Goal: Task Accomplishment & Management: Manage account settings

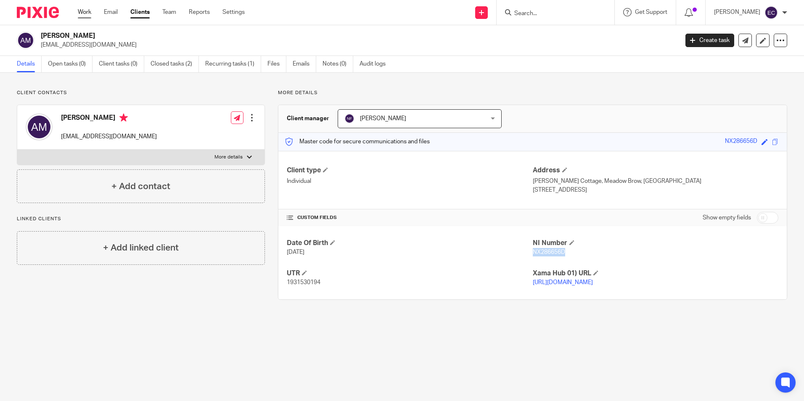
click at [80, 11] on link "Work" at bounding box center [84, 12] width 13 height 8
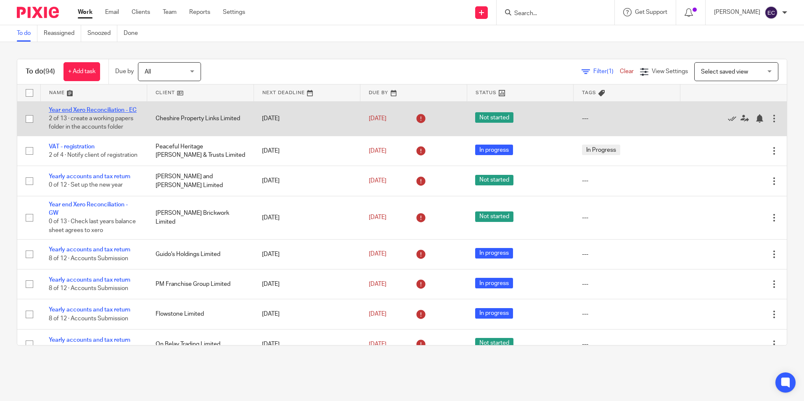
click at [104, 111] on link "Year end Xero Reconciliation - EC" at bounding box center [93, 110] width 88 height 6
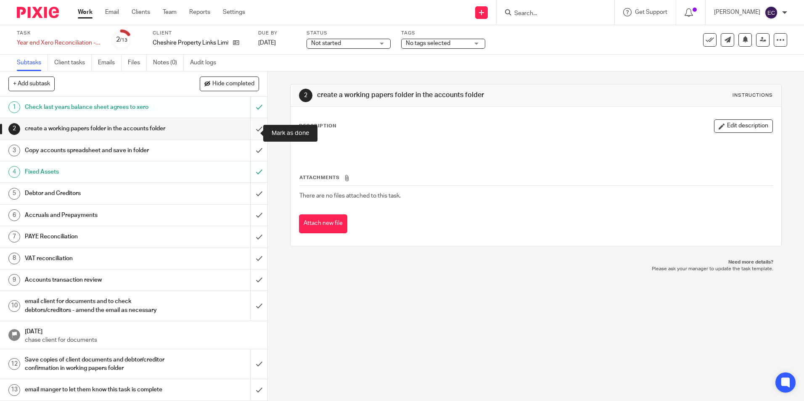
click at [253, 136] on input "submit" at bounding box center [133, 128] width 267 height 21
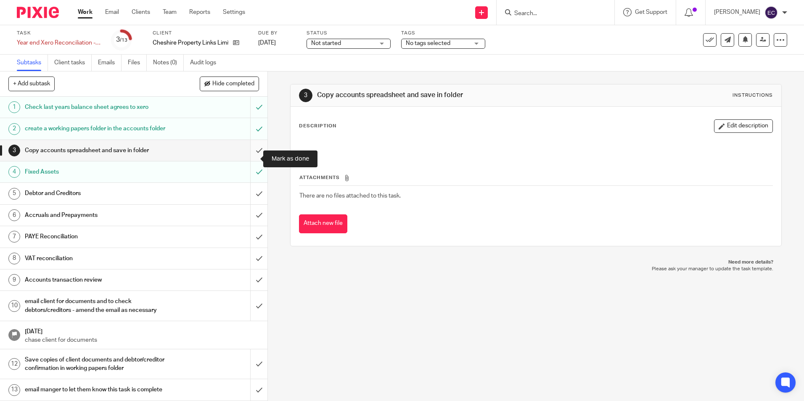
click at [252, 158] on input "submit" at bounding box center [133, 150] width 267 height 21
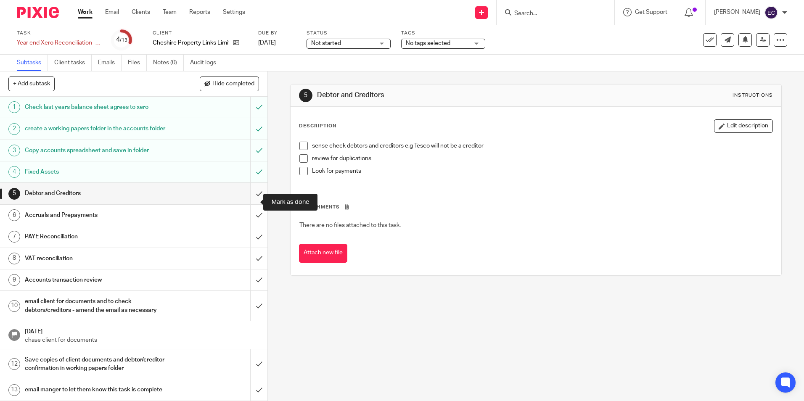
click at [255, 203] on input "submit" at bounding box center [133, 193] width 267 height 21
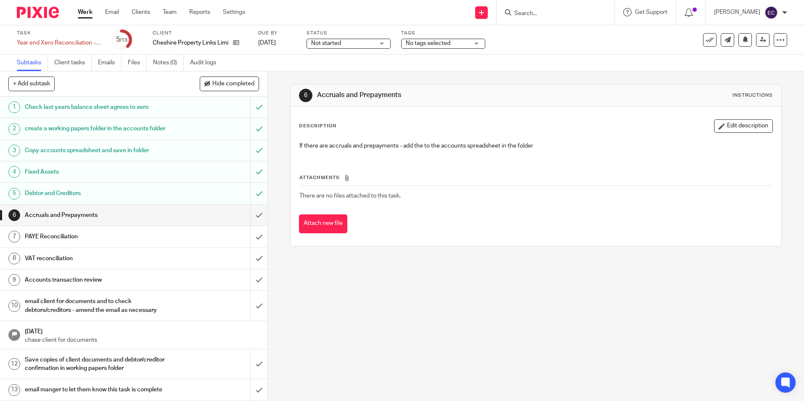
scroll to position [26, 0]
click at [255, 205] on input "submit" at bounding box center [133, 215] width 267 height 21
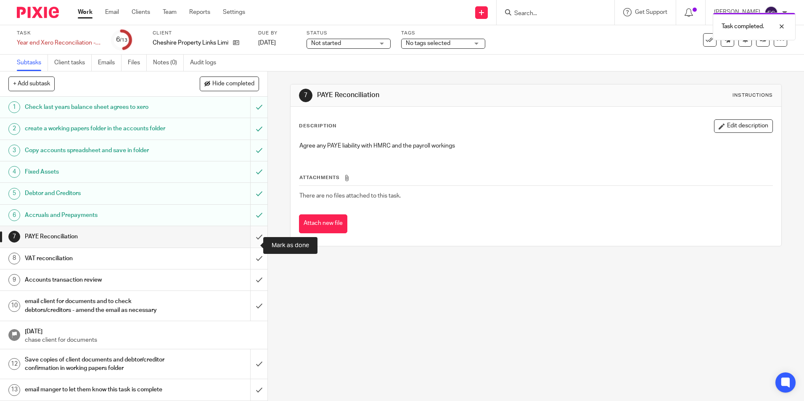
click at [255, 241] on input "submit" at bounding box center [133, 236] width 267 height 21
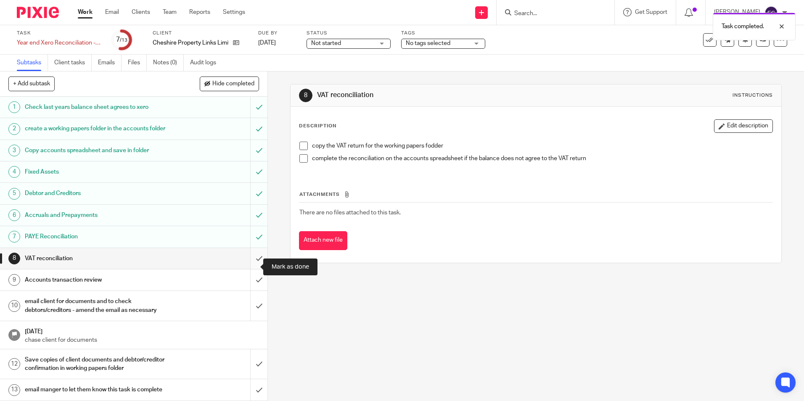
click at [249, 263] on input "submit" at bounding box center [133, 258] width 267 height 21
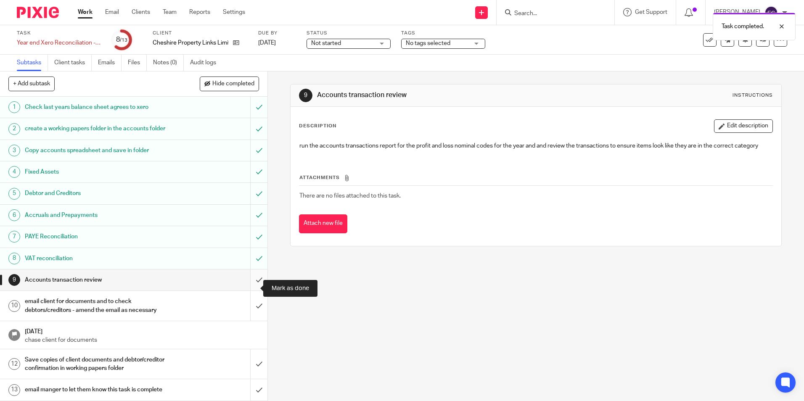
click at [253, 283] on input "submit" at bounding box center [133, 279] width 267 height 21
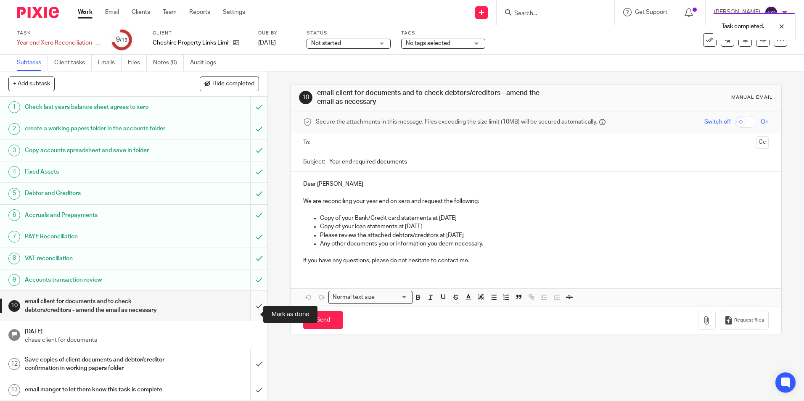
click at [254, 315] on input "submit" at bounding box center [133, 306] width 267 height 30
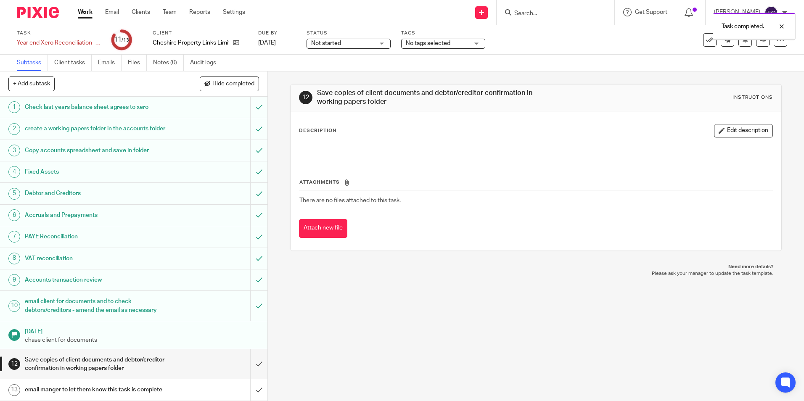
scroll to position [26, 0]
click at [249, 352] on input "submit" at bounding box center [133, 364] width 267 height 30
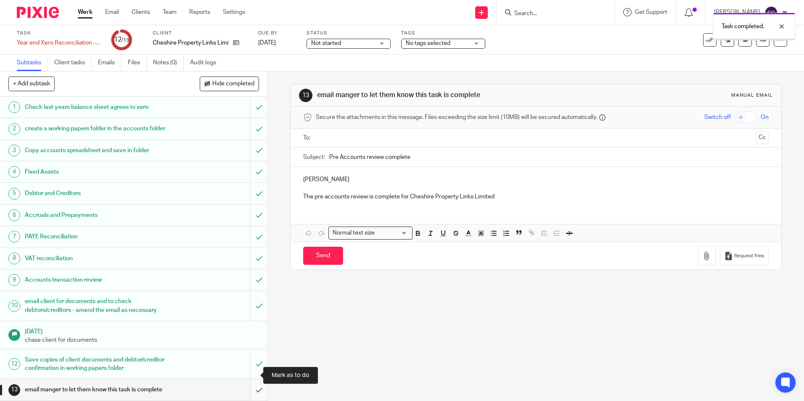
scroll to position [26, 0]
click at [250, 388] on input "submit" at bounding box center [133, 389] width 267 height 21
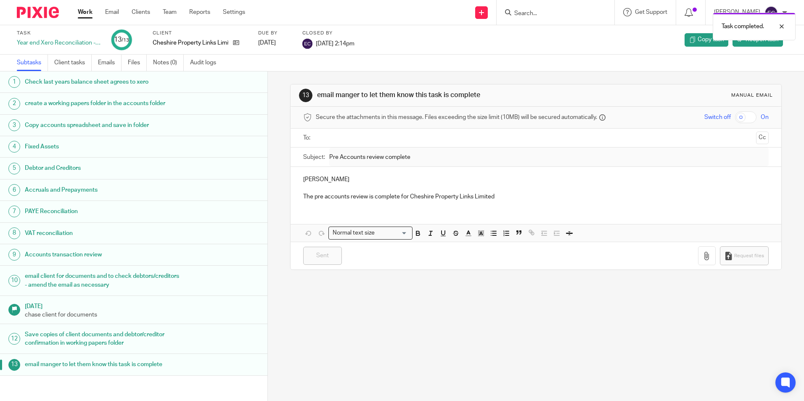
click at [87, 11] on link "Work" at bounding box center [85, 12] width 15 height 8
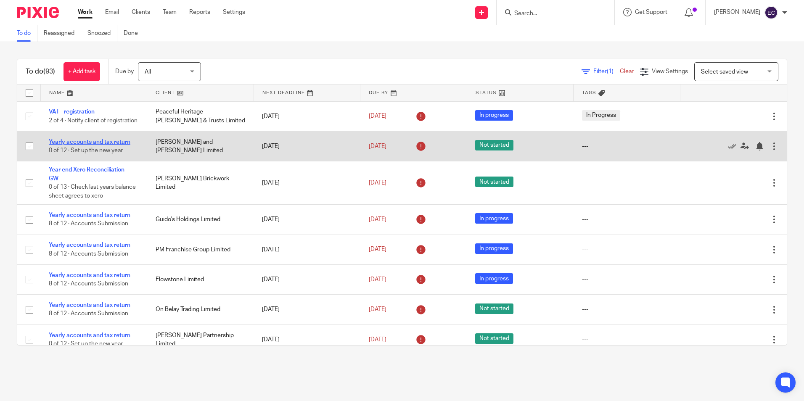
click at [102, 145] on link "Yearly accounts and tax return" at bounding box center [90, 142] width 82 height 6
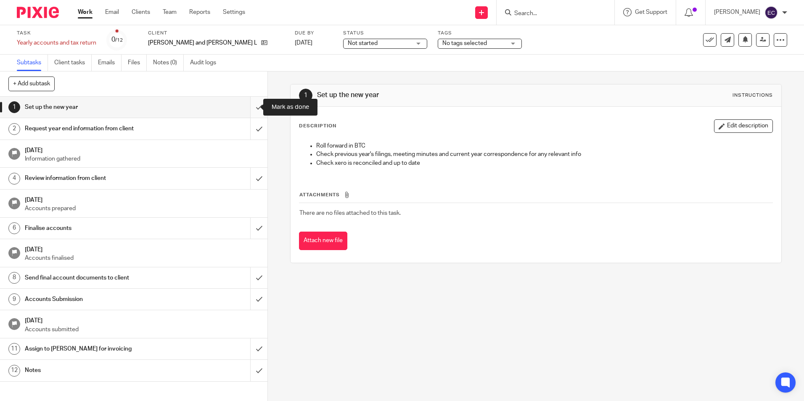
click at [252, 105] on input "submit" at bounding box center [133, 107] width 267 height 21
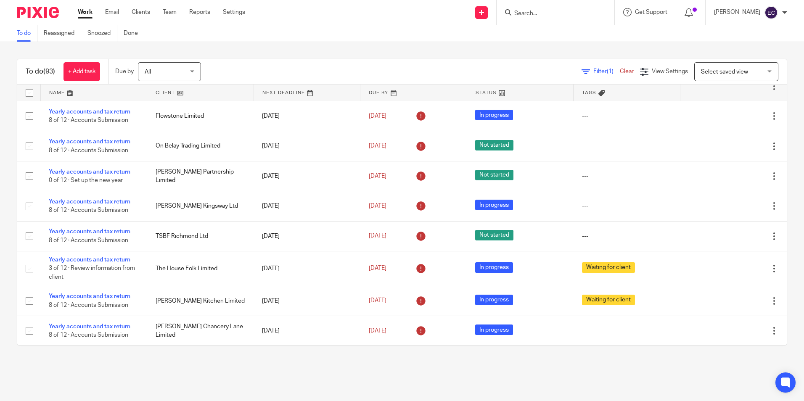
scroll to position [210, 0]
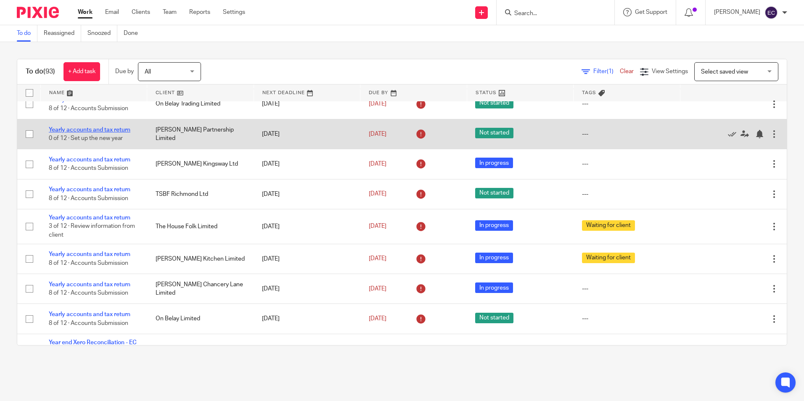
click at [108, 132] on link "Yearly accounts and tax return" at bounding box center [90, 130] width 82 height 6
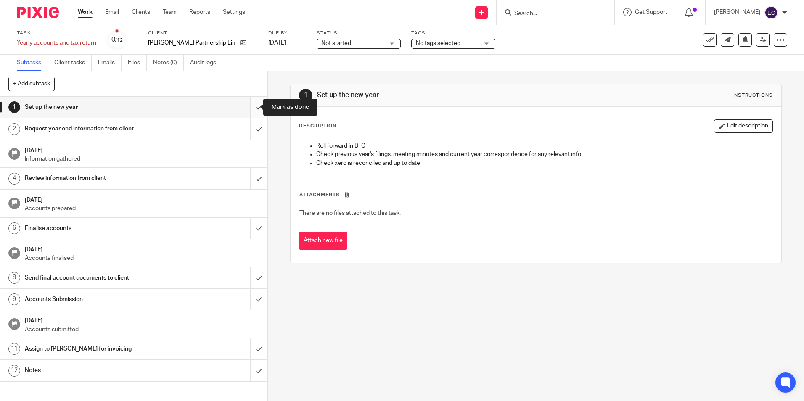
click at [249, 104] on input "submit" at bounding box center [133, 107] width 267 height 21
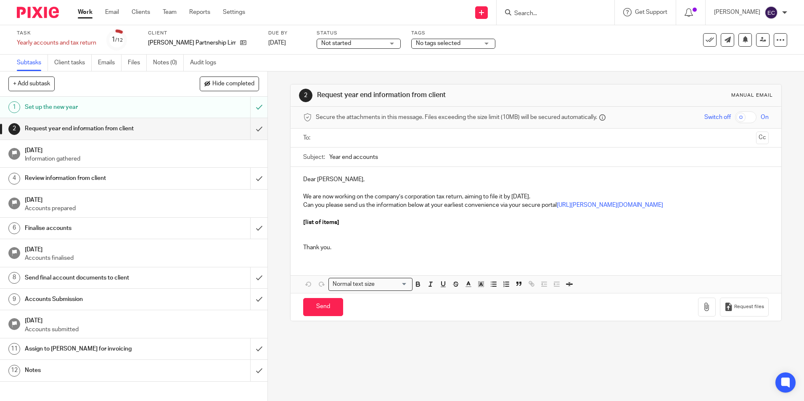
click at [84, 13] on link "Work" at bounding box center [85, 12] width 15 height 8
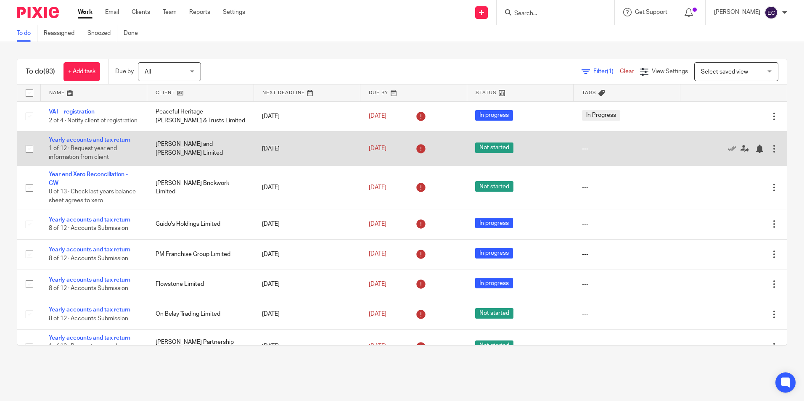
click at [114, 148] on td "Yearly accounts and tax return 1 of 12 · Request year end information from clie…" at bounding box center [93, 148] width 107 height 34
click at [115, 143] on link "Yearly accounts and tax return" at bounding box center [90, 140] width 82 height 6
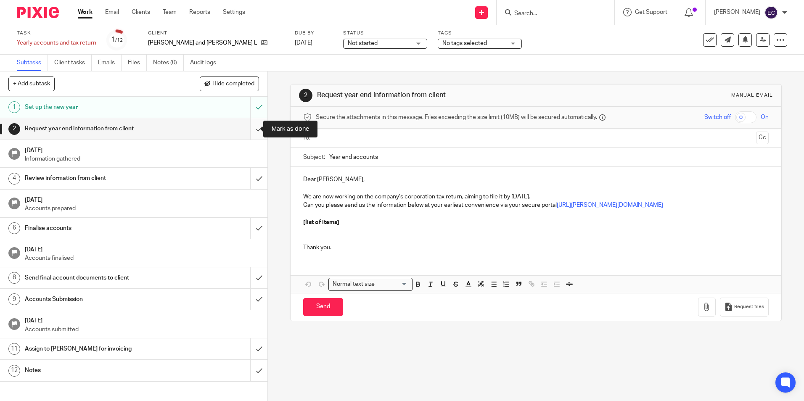
click at [252, 128] on input "submit" at bounding box center [133, 128] width 267 height 21
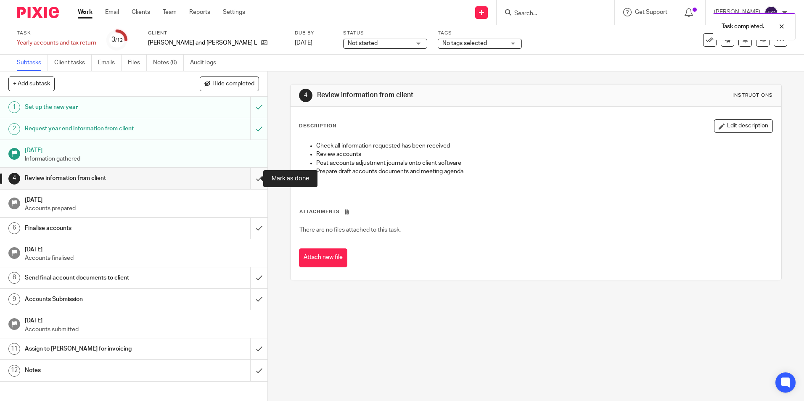
click at [250, 180] on input "submit" at bounding box center [133, 178] width 267 height 21
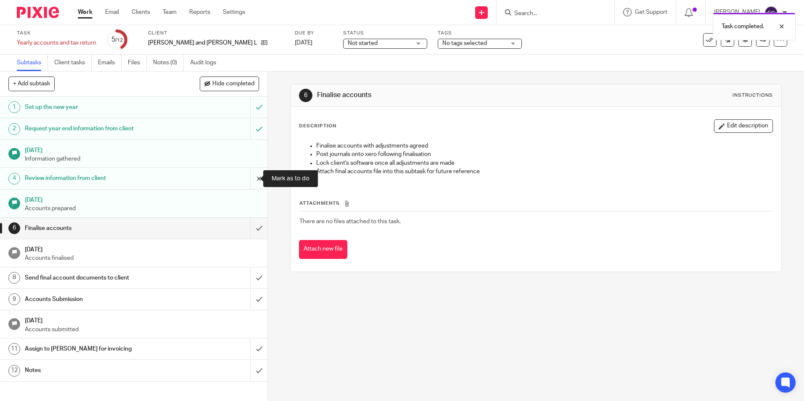
click at [254, 179] on input "submit" at bounding box center [133, 178] width 267 height 21
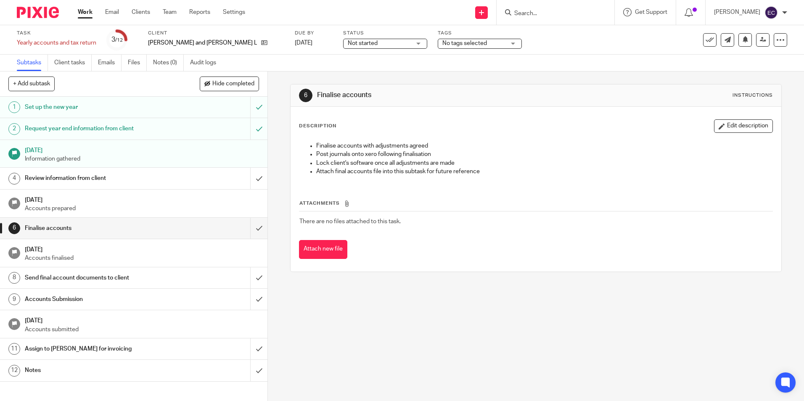
click at [84, 14] on link "Work" at bounding box center [85, 12] width 15 height 8
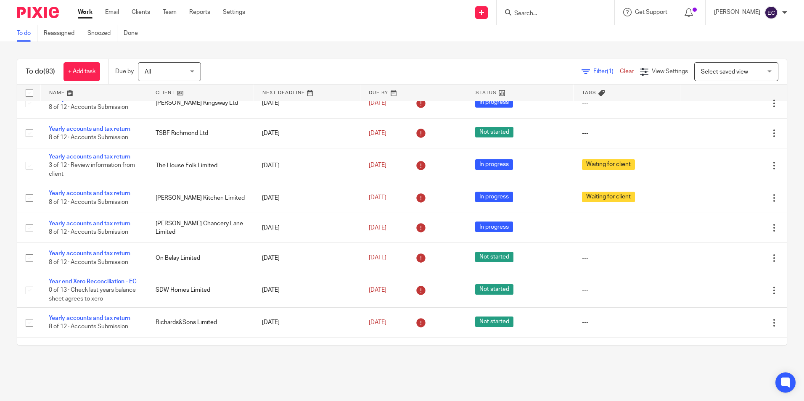
scroll to position [294, 0]
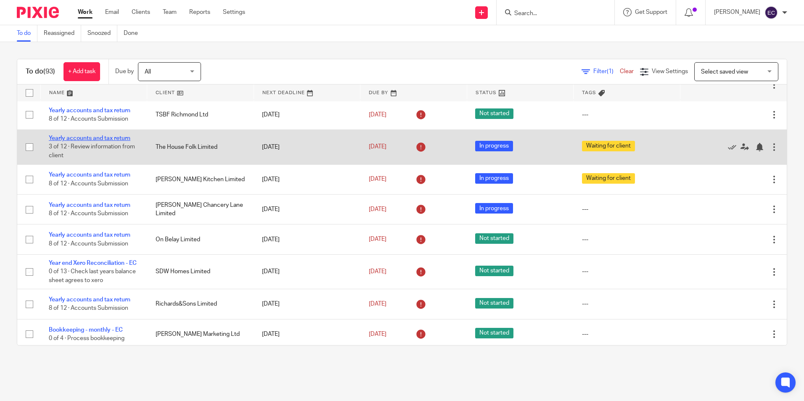
click at [105, 141] on link "Yearly accounts and tax return" at bounding box center [90, 138] width 82 height 6
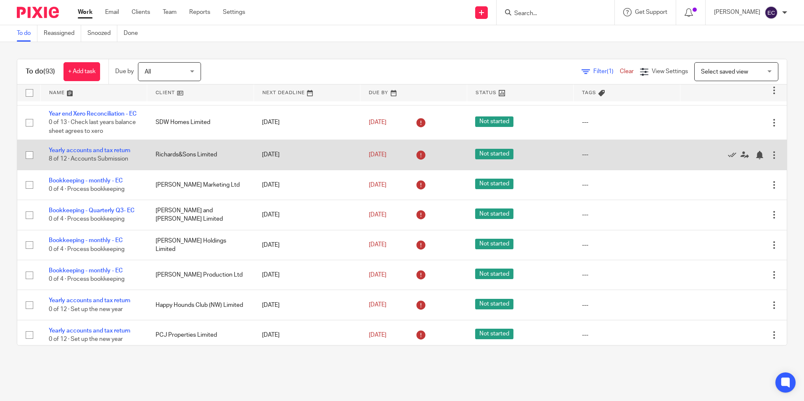
scroll to position [462, 0]
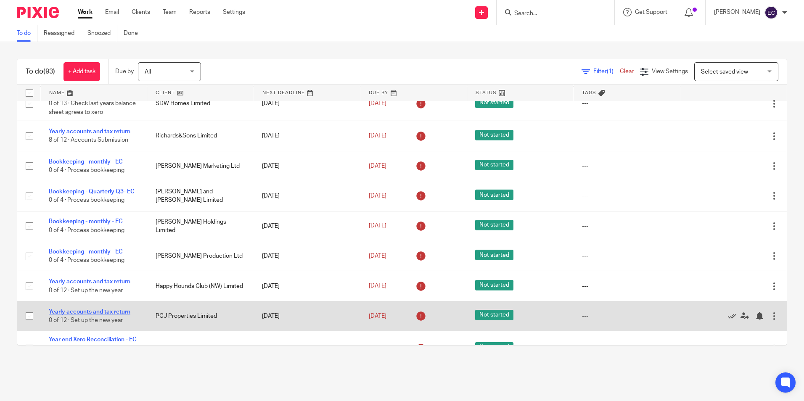
click at [85, 315] on link "Yearly accounts and tax return" at bounding box center [90, 312] width 82 height 6
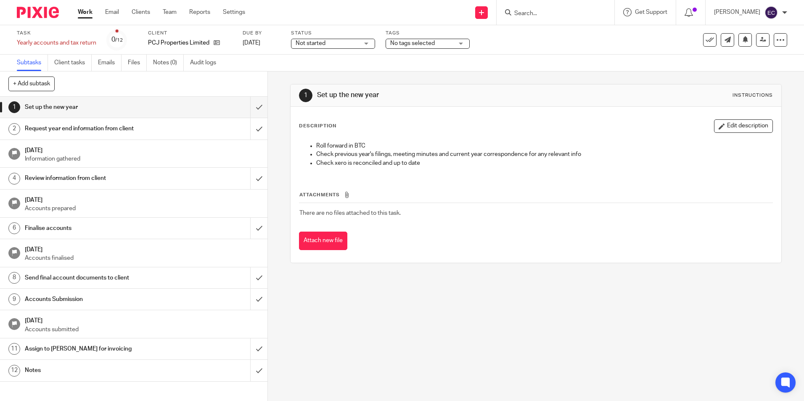
click at [164, 121] on link "2 Request year end information from client" at bounding box center [125, 128] width 250 height 21
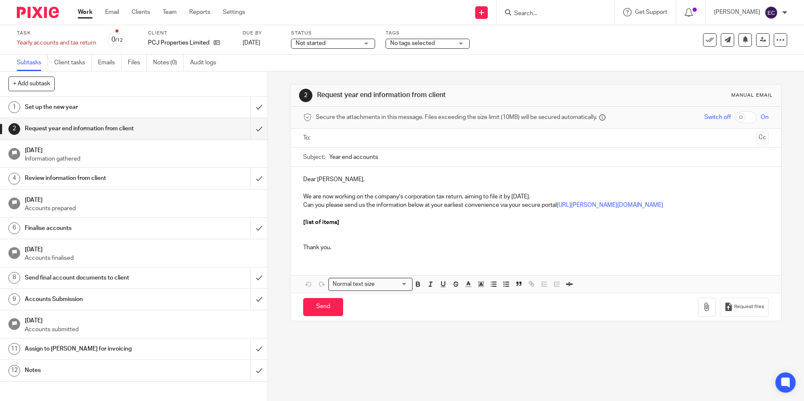
click at [327, 137] on input "text" at bounding box center [535, 138] width 433 height 10
click at [368, 180] on p "Dear Craig," at bounding box center [535, 181] width 465 height 8
drag, startPoint x: 358, startPoint y: 189, endPoint x: 354, endPoint y: 188, distance: 4.2
click at [356, 189] on p at bounding box center [535, 190] width 465 height 8
drag, startPoint x: 354, startPoint y: 186, endPoint x: 290, endPoint y: 190, distance: 64.0
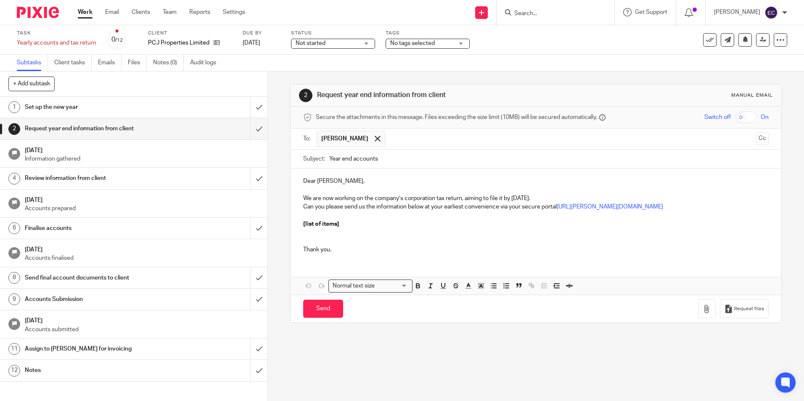
click at [291, 190] on div "Dear Craig, We are now working on the company’s corporation tax return, aiming …" at bounding box center [536, 214] width 490 height 91
click at [324, 183] on p "Dear Craig," at bounding box center [535, 181] width 465 height 8
drag, startPoint x: 335, startPoint y: 177, endPoint x: 290, endPoint y: 178, distance: 45.0
click at [291, 178] on div "Dear Craig, We are now working on the company’s corporation tax return, aiming …" at bounding box center [536, 214] width 490 height 91
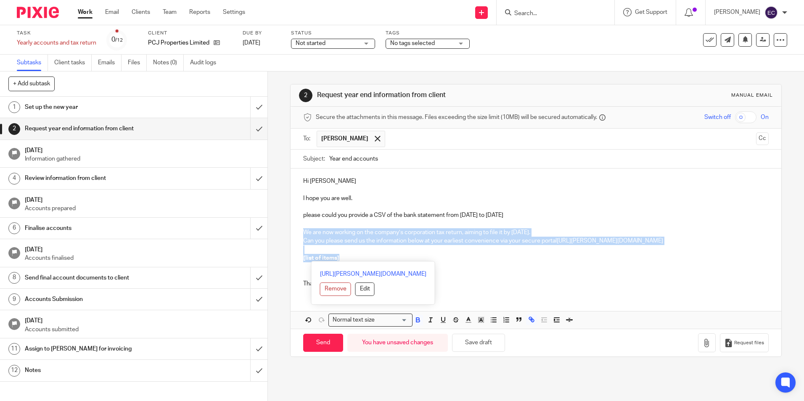
drag, startPoint x: 301, startPoint y: 231, endPoint x: 353, endPoint y: 260, distance: 59.1
click at [353, 260] on div "Hi Craig I hope you are well. please could you provide a CSV of the bank statem…" at bounding box center [536, 231] width 490 height 125
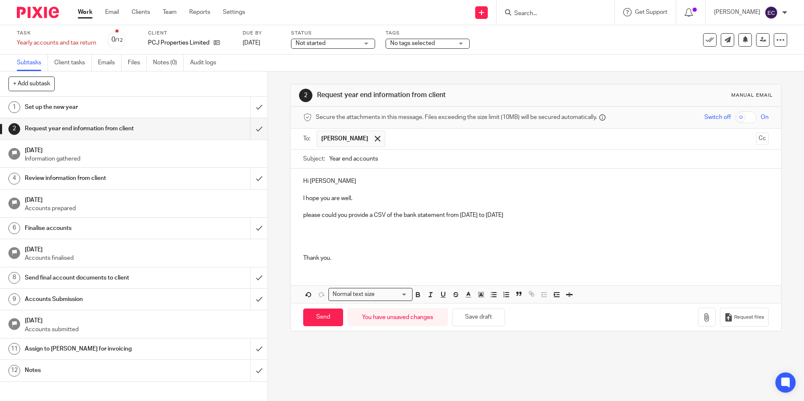
click at [304, 216] on p "please could you provide a CSV of the bank statement from 1 February 2024 to 31…" at bounding box center [535, 215] width 465 height 8
click at [557, 211] on p at bounding box center [535, 207] width 465 height 8
click at [555, 217] on p "Please could you provide a CSV of the bank statement from 1 February 2024 to 31…" at bounding box center [535, 215] width 465 height 8
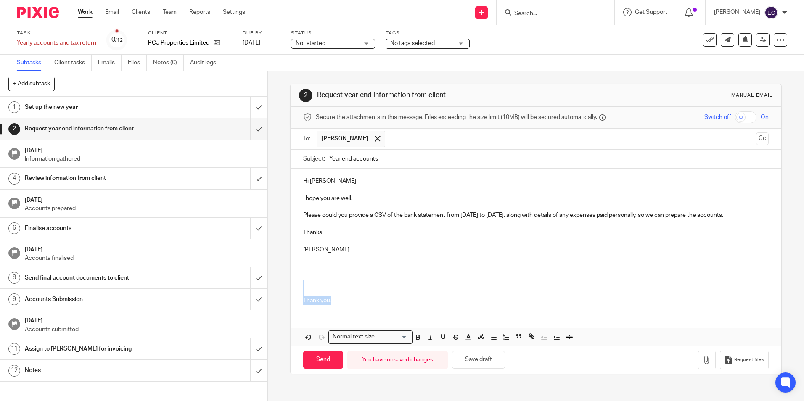
drag, startPoint x: 308, startPoint y: 292, endPoint x: 349, endPoint y: 319, distance: 49.3
click at [349, 311] on div "Hi Craig I hope you are well. Please could you provide a CSV of the bank statem…" at bounding box center [536, 240] width 490 height 143
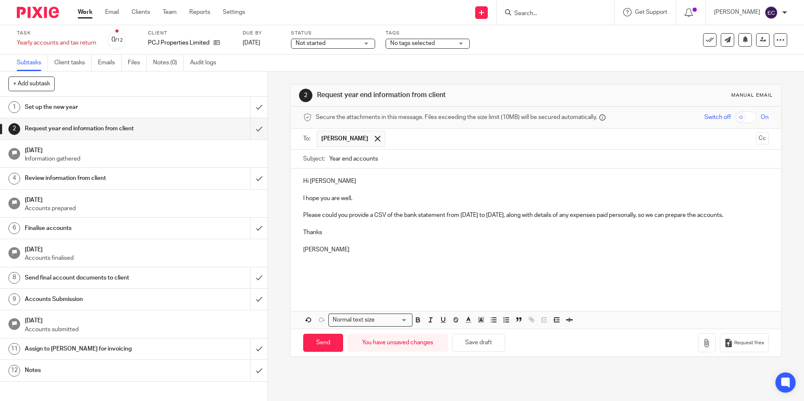
click at [385, 160] on input "Year end accounts" at bounding box center [548, 159] width 439 height 19
type input "Year end accounts - PCJ Properties"
click at [335, 352] on input "Send" at bounding box center [323, 343] width 40 height 18
type input "Sent"
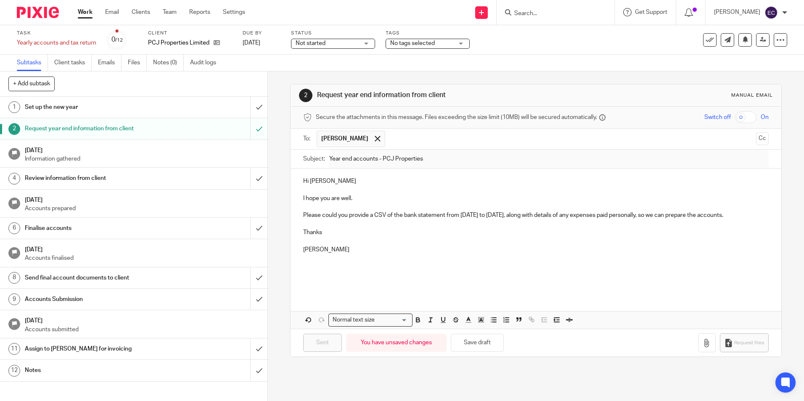
click at [357, 42] on span "Not started" at bounding box center [327, 43] width 63 height 9
click at [351, 66] on li "In progress" at bounding box center [333, 74] width 83 height 17
click at [411, 43] on span "No tags selected" at bounding box center [412, 43] width 45 height 6
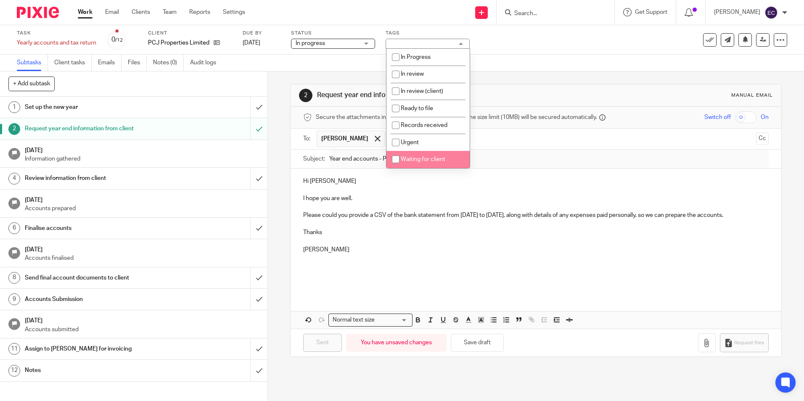
click at [435, 153] on li "Waiting for client" at bounding box center [427, 159] width 83 height 17
checkbox input "true"
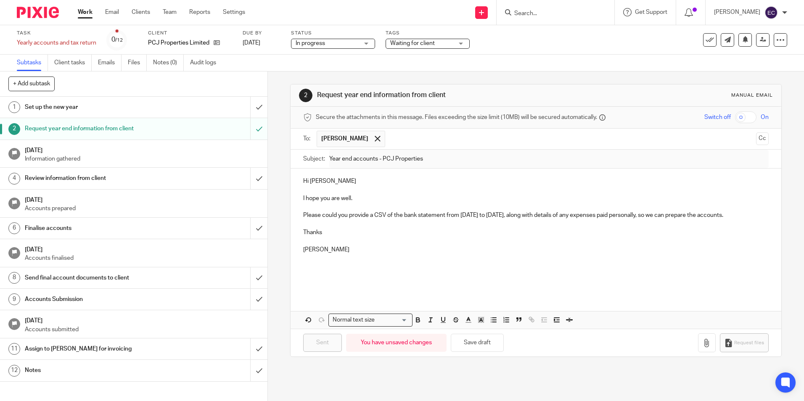
click at [436, 200] on p "I hope you are well." at bounding box center [535, 198] width 465 height 8
click at [85, 15] on link "Work" at bounding box center [85, 12] width 15 height 8
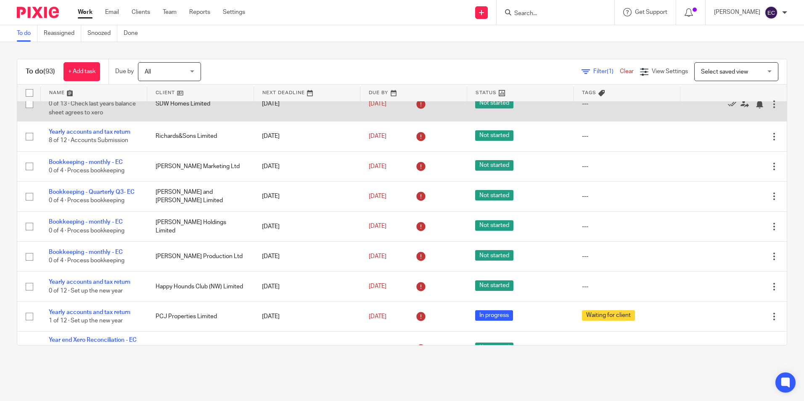
scroll to position [462, 0]
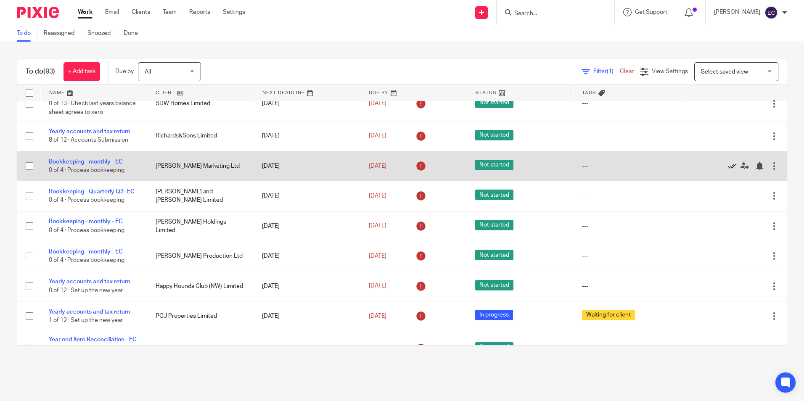
click at [728, 170] on icon at bounding box center [732, 166] width 8 height 8
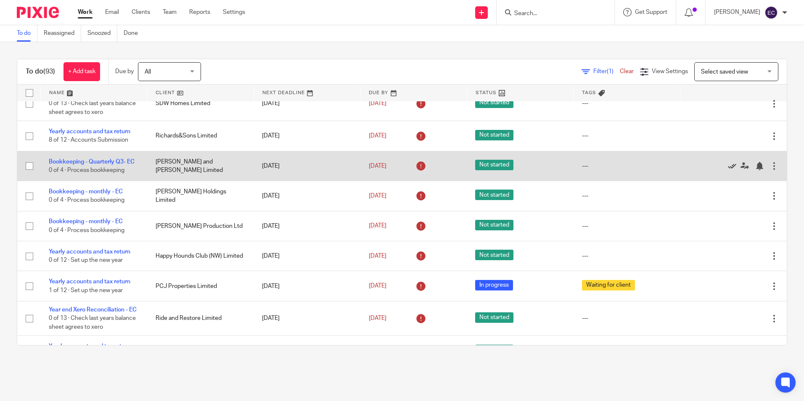
click at [728, 170] on icon at bounding box center [732, 166] width 8 height 8
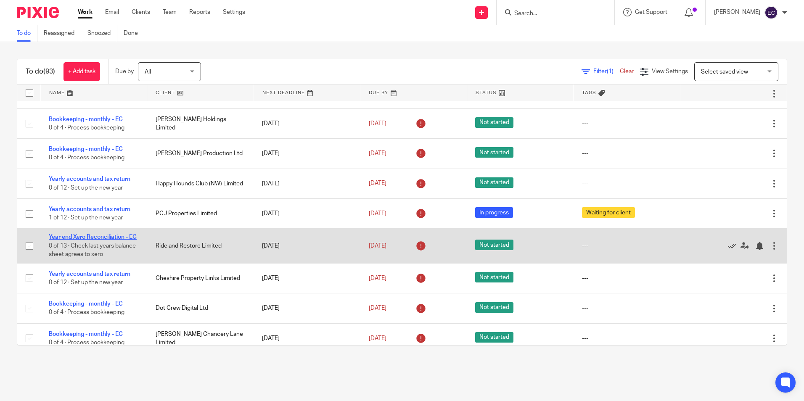
scroll to position [505, 0]
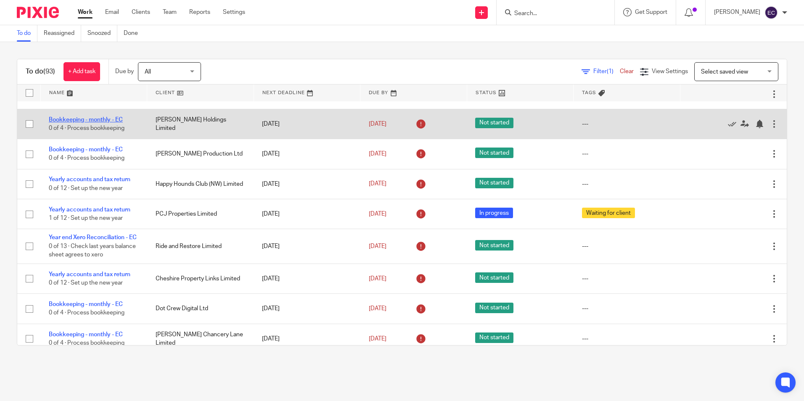
click at [80, 123] on link "Bookkeeping - monthly - EC" at bounding box center [86, 120] width 74 height 6
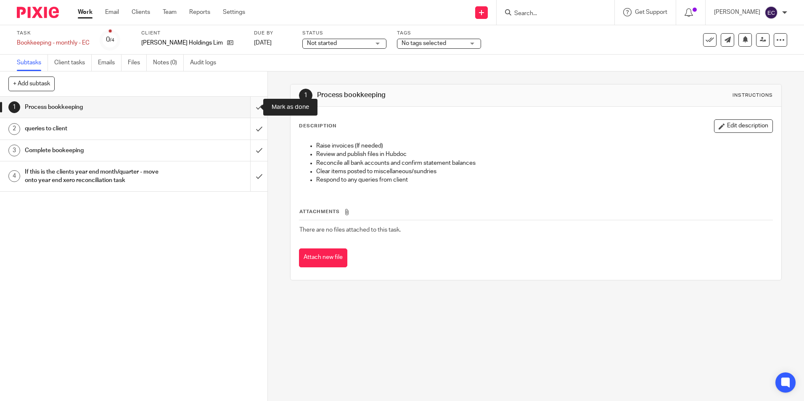
click at [246, 108] on input "submit" at bounding box center [133, 107] width 267 height 21
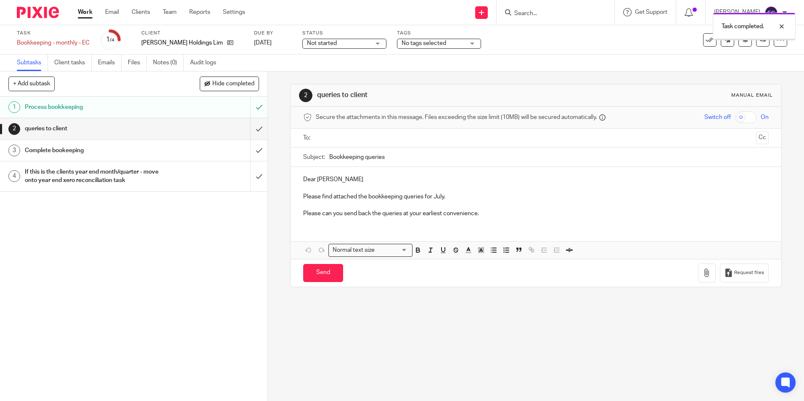
click at [249, 131] on input "submit" at bounding box center [133, 128] width 267 height 21
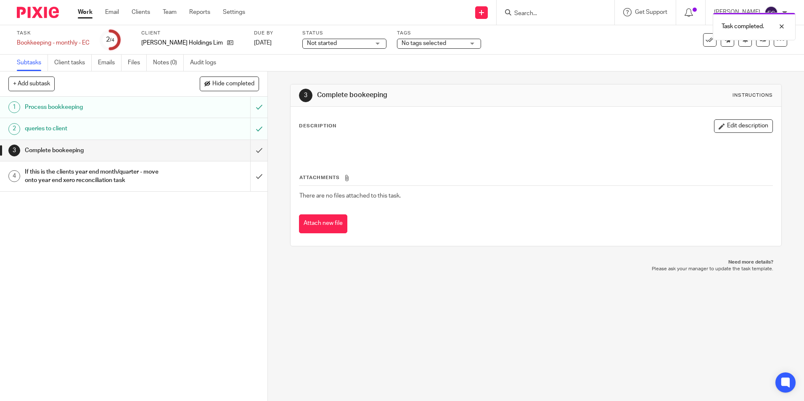
click at [89, 14] on link "Work" at bounding box center [85, 12] width 15 height 8
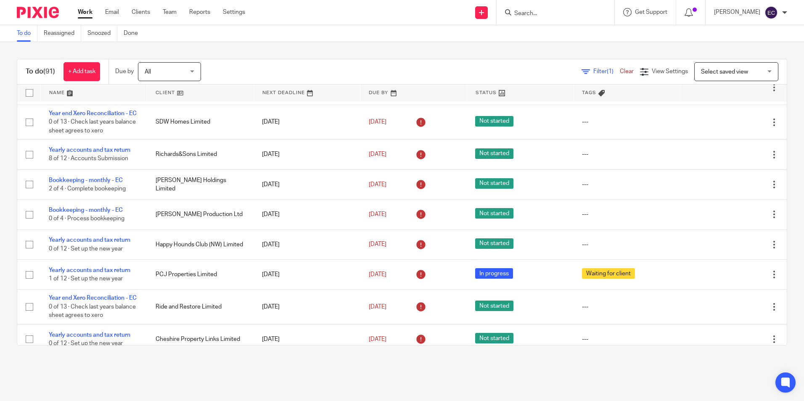
scroll to position [462, 0]
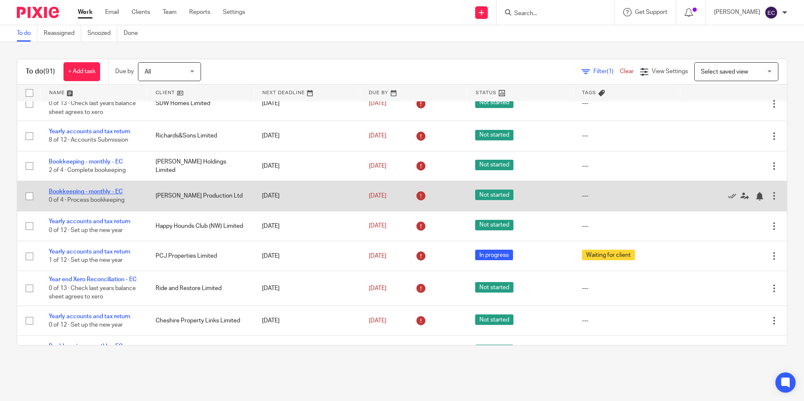
click at [111, 195] on link "Bookkeeping - monthly - EC" at bounding box center [86, 192] width 74 height 6
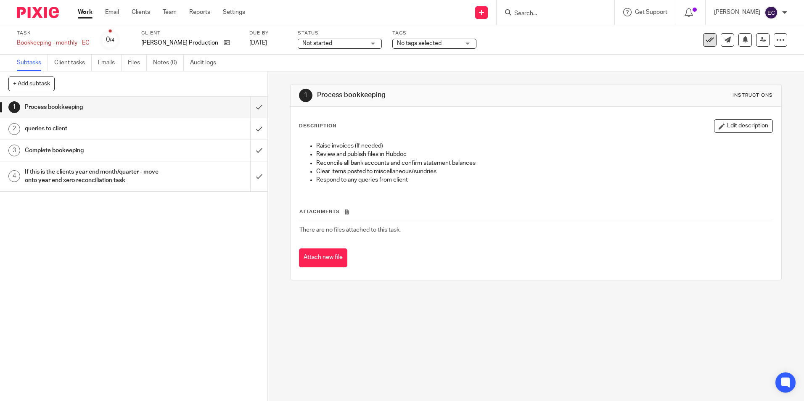
click at [706, 40] on icon at bounding box center [709, 40] width 8 height 8
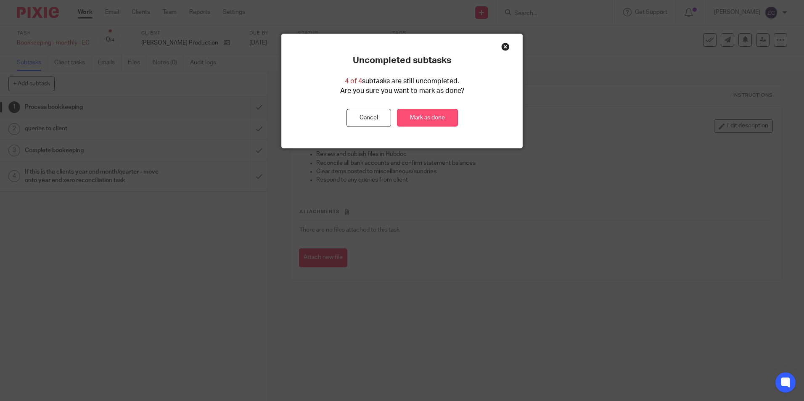
click at [417, 109] on link "Mark as done" at bounding box center [427, 118] width 61 height 18
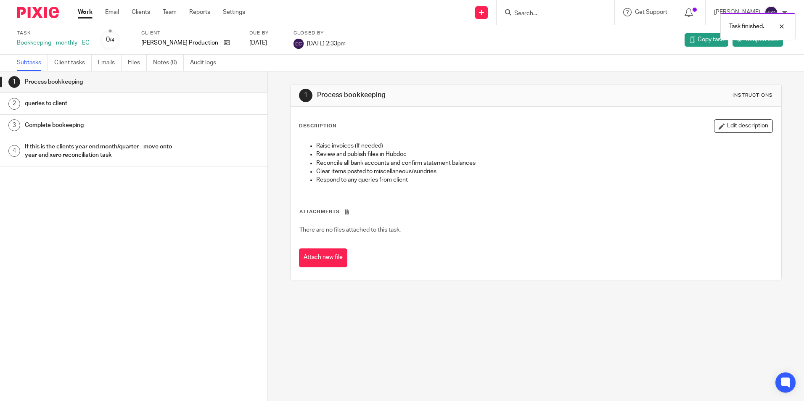
click at [81, 16] on link "Work" at bounding box center [85, 12] width 15 height 8
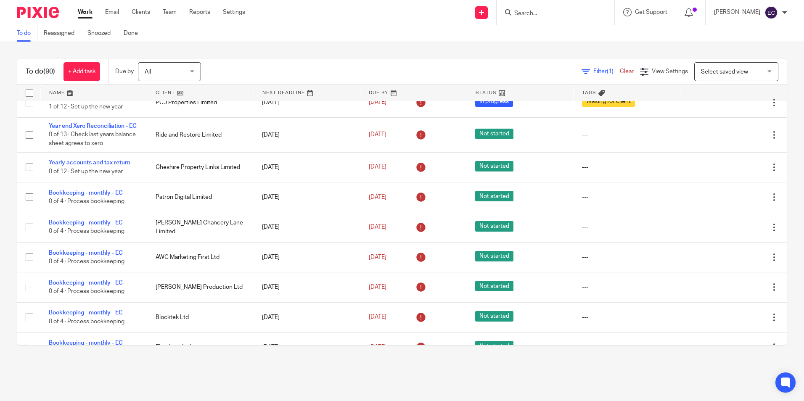
scroll to position [589, 0]
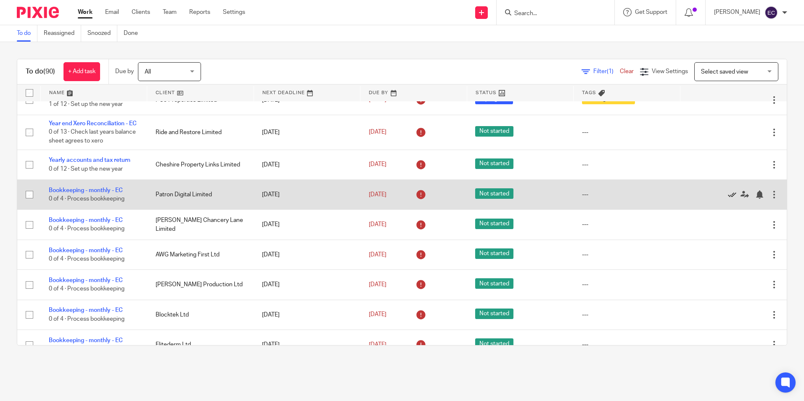
click at [728, 199] on icon at bounding box center [732, 194] width 8 height 8
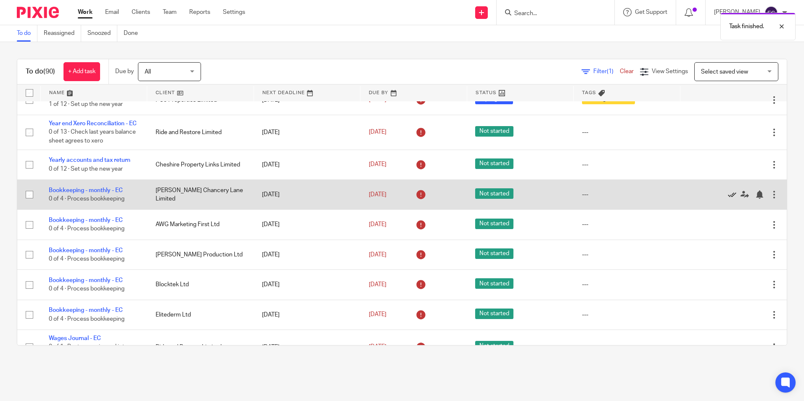
click at [728, 199] on icon at bounding box center [732, 194] width 8 height 8
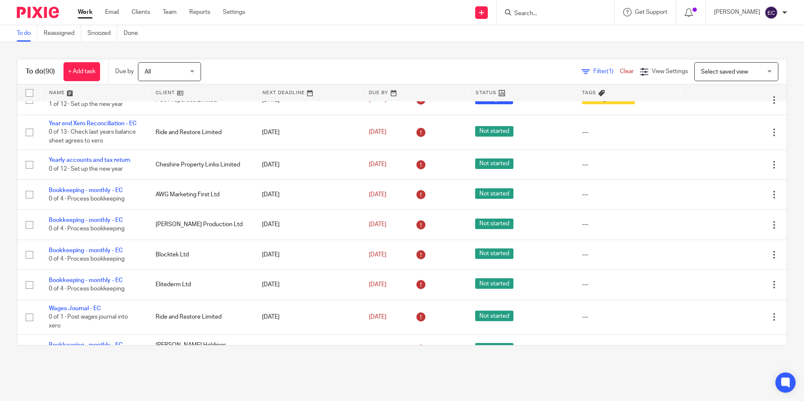
click at [511, 13] on icon at bounding box center [508, 12] width 6 height 6
click at [523, 11] on input "Search" at bounding box center [551, 14] width 76 height 8
type input "awg"
click button "submit" at bounding box center [0, 0] width 0 height 0
click at [556, 31] on link at bounding box center [583, 35] width 142 height 19
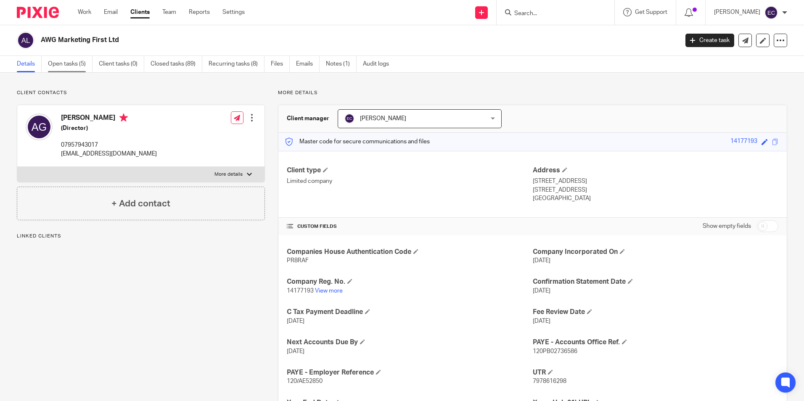
click at [75, 65] on link "Open tasks (5)" at bounding box center [70, 64] width 45 height 16
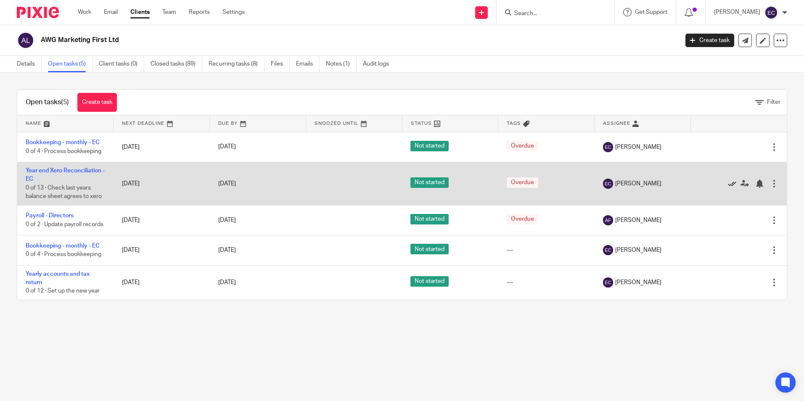
click at [728, 180] on icon at bounding box center [732, 184] width 8 height 8
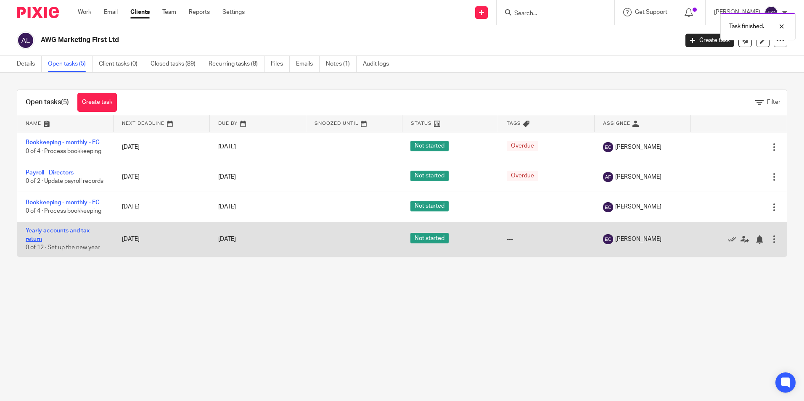
click at [57, 236] on link "Yearly accounts and tax return" at bounding box center [58, 235] width 64 height 14
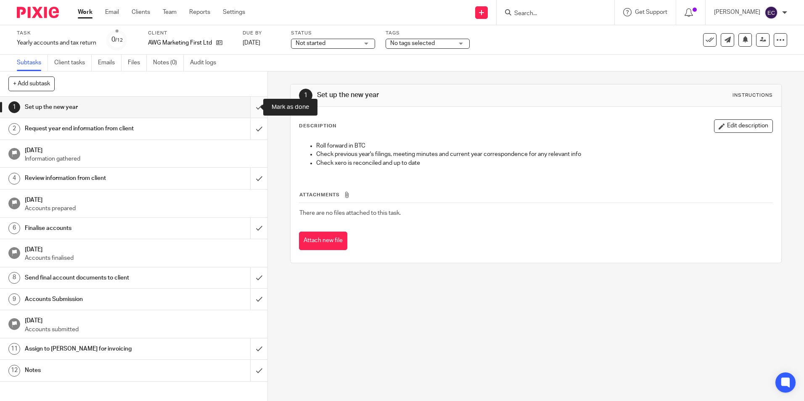
click at [250, 104] on input "submit" at bounding box center [133, 107] width 267 height 21
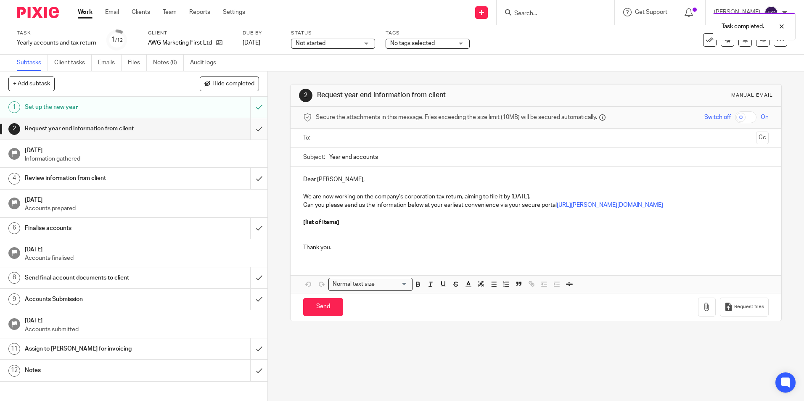
click at [254, 130] on input "submit" at bounding box center [133, 128] width 267 height 21
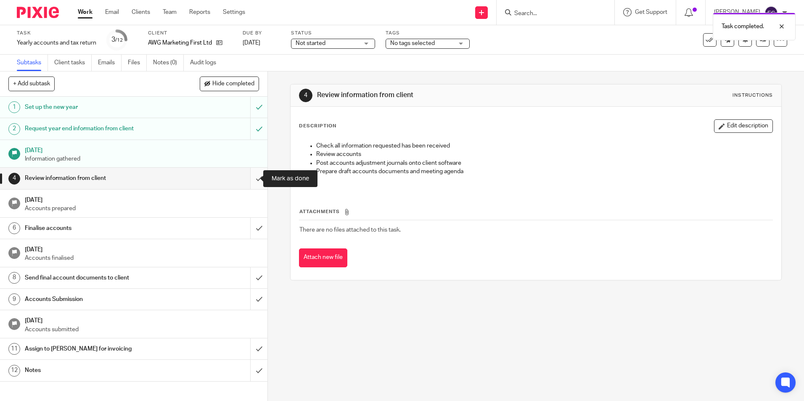
click at [254, 178] on input "submit" at bounding box center [133, 178] width 267 height 21
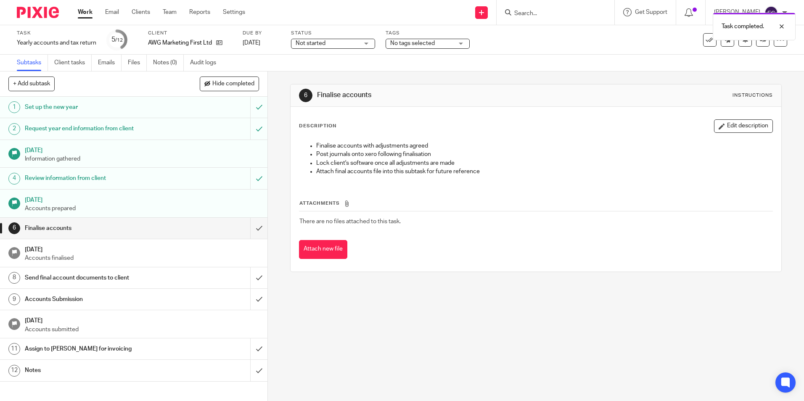
click at [87, 10] on link "Work" at bounding box center [85, 12] width 15 height 8
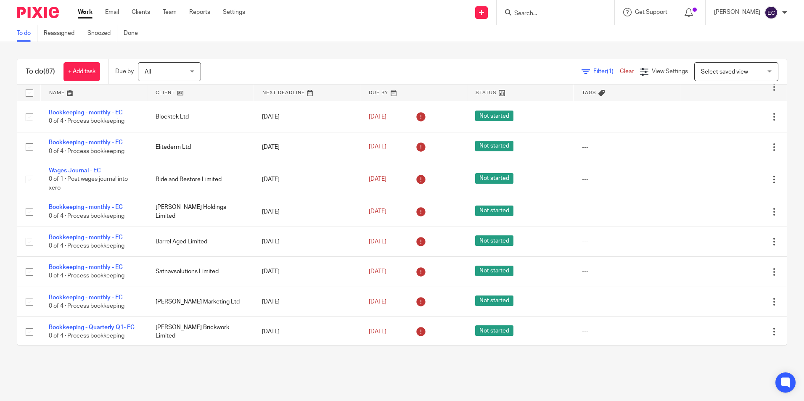
scroll to position [757, 0]
click at [534, 9] on form at bounding box center [558, 12] width 90 height 11
click at [523, 10] on input "Search" at bounding box center [551, 14] width 76 height 8
type input "happy"
click button "submit" at bounding box center [0, 0] width 0 height 0
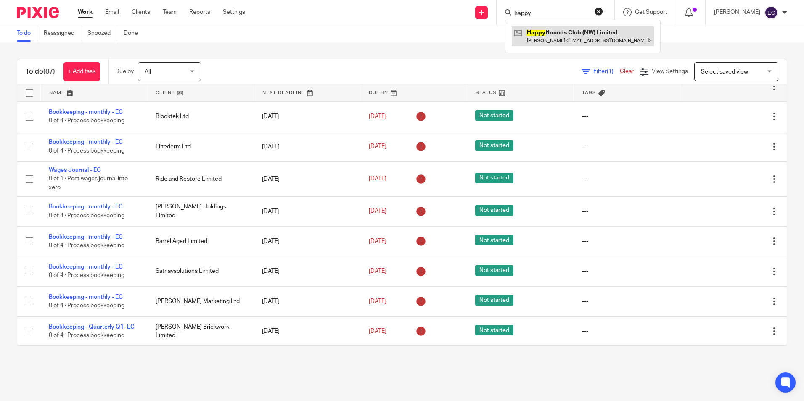
click at [547, 29] on link at bounding box center [583, 35] width 142 height 19
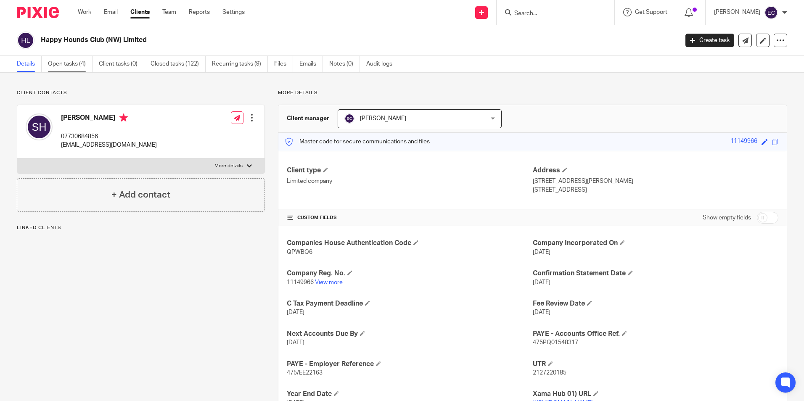
click at [71, 71] on link "Open tasks (4)" at bounding box center [70, 64] width 45 height 16
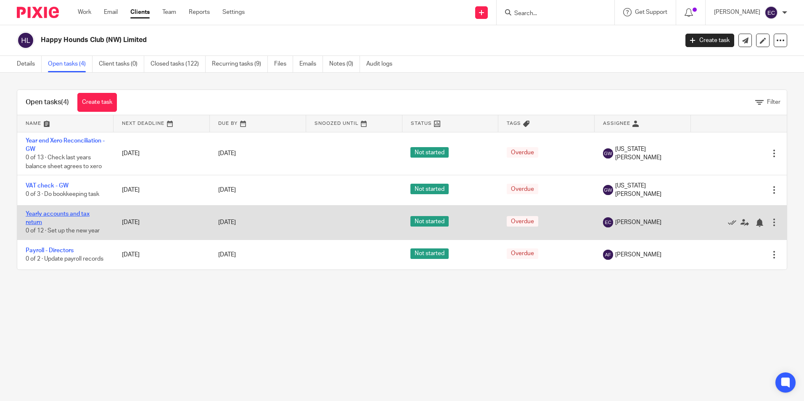
click at [71, 213] on link "Yearly accounts and tax return" at bounding box center [58, 218] width 64 height 14
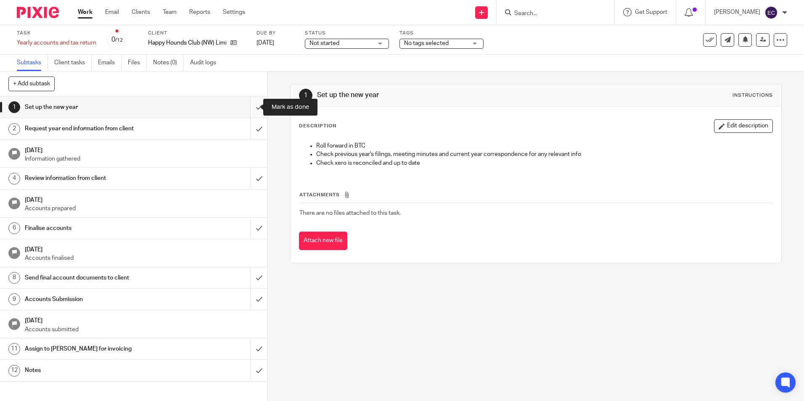
click at [251, 106] on input "submit" at bounding box center [133, 107] width 267 height 21
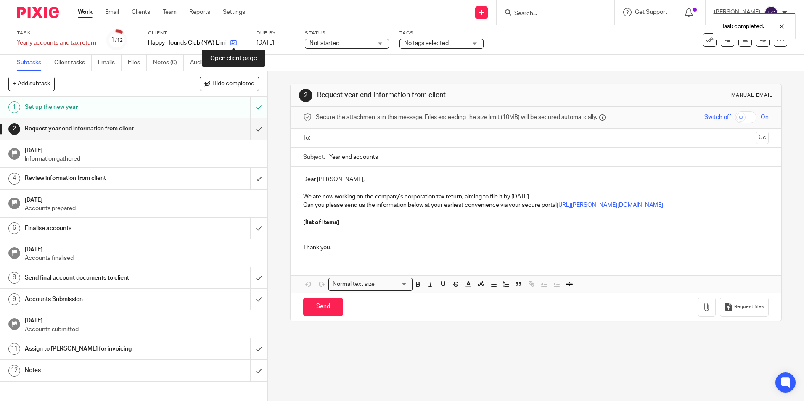
click at [233, 42] on icon at bounding box center [233, 43] width 6 height 6
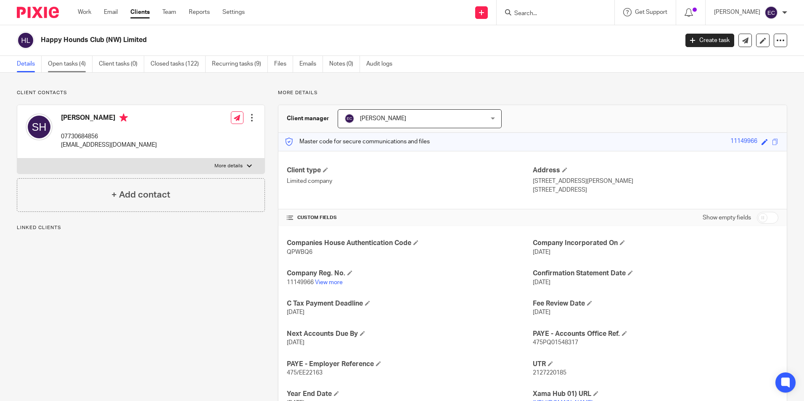
click at [64, 62] on link "Open tasks (4)" at bounding box center [70, 64] width 45 height 16
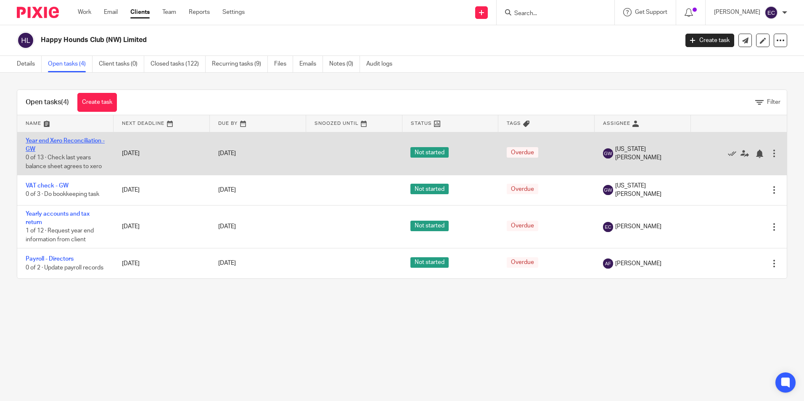
click at [76, 143] on link "Year end Xero Reconciliation - GW" at bounding box center [65, 145] width 79 height 14
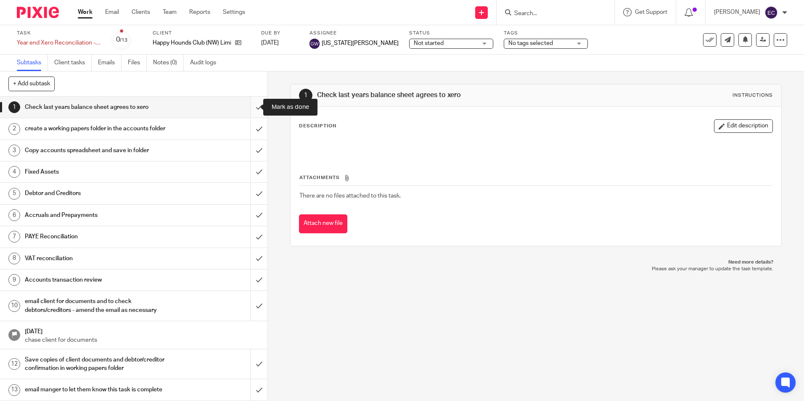
click at [250, 108] on input "submit" at bounding box center [133, 107] width 267 height 21
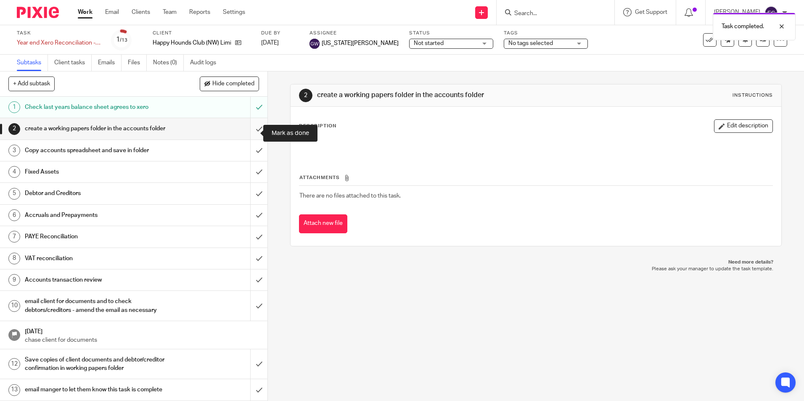
click at [251, 131] on input "submit" at bounding box center [133, 128] width 267 height 21
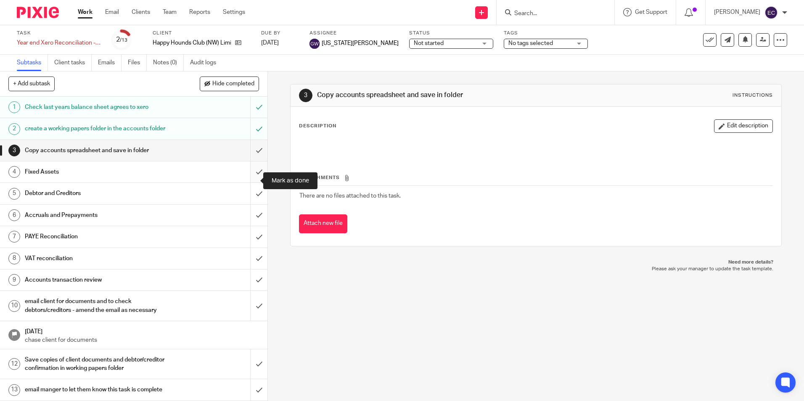
click at [248, 182] on input "submit" at bounding box center [133, 171] width 267 height 21
click at [250, 268] on input "submit" at bounding box center [133, 258] width 267 height 21
click at [92, 13] on link "Work" at bounding box center [85, 12] width 15 height 8
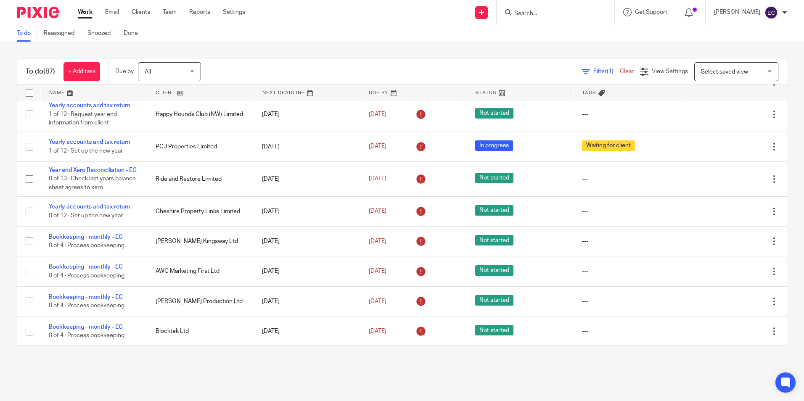
scroll to position [589, 0]
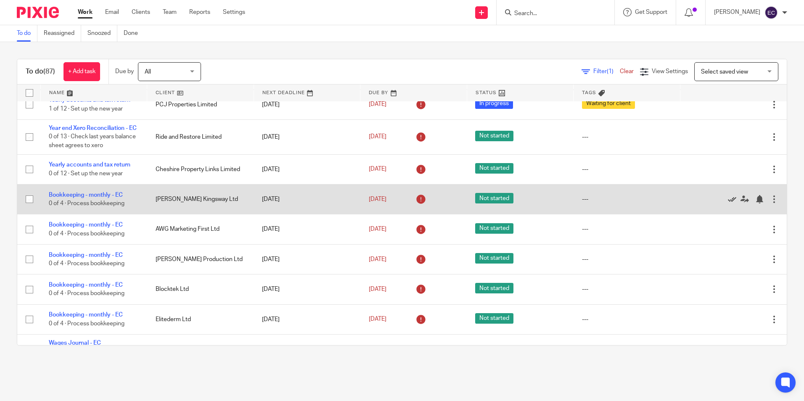
click at [728, 203] on icon at bounding box center [732, 199] width 8 height 8
click at [93, 214] on td "Bookkeeping - monthly - EC 0 of 4 · Process bookkeeping" at bounding box center [93, 200] width 107 height 30
click at [111, 198] on link "Bookkeeping - monthly - EC" at bounding box center [86, 195] width 74 height 6
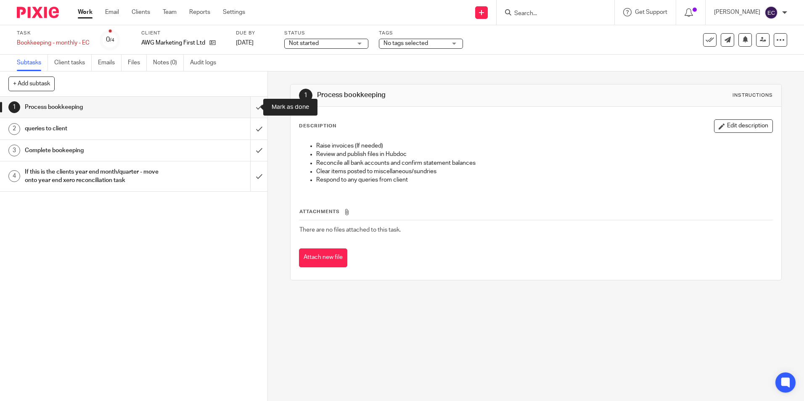
click at [248, 108] on input "submit" at bounding box center [133, 107] width 267 height 21
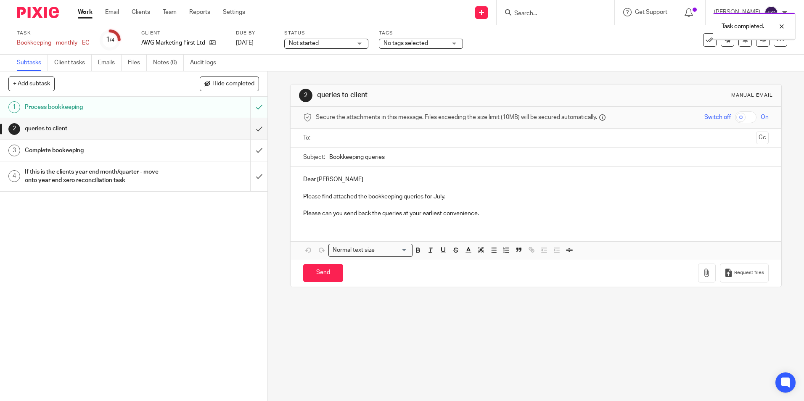
click at [251, 129] on input "submit" at bounding box center [133, 128] width 267 height 21
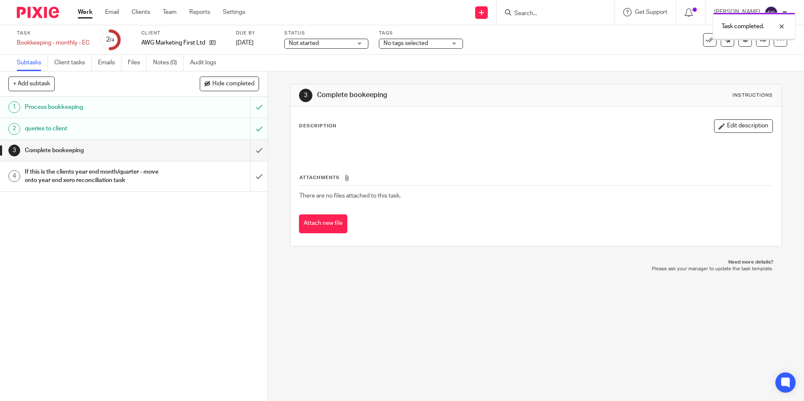
click at [250, 150] on input "submit" at bounding box center [133, 150] width 267 height 21
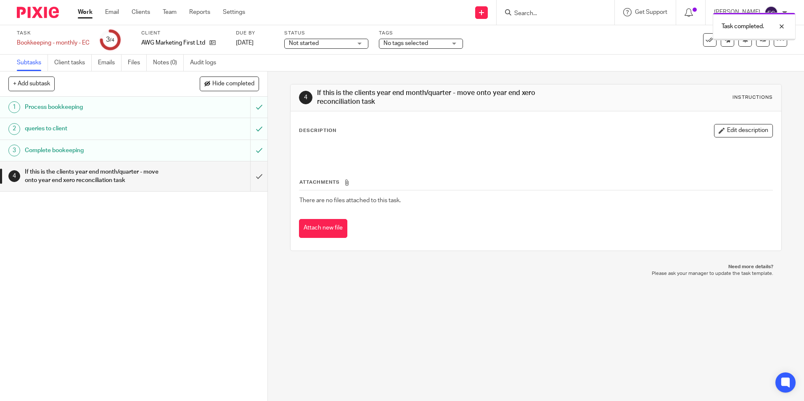
click at [254, 173] on input "submit" at bounding box center [133, 176] width 267 height 30
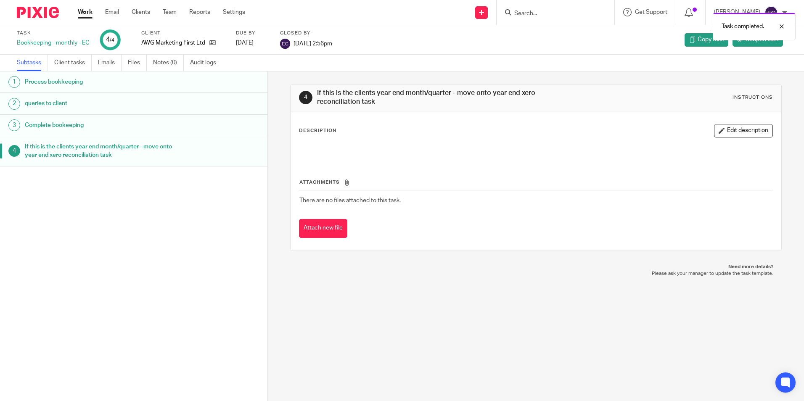
click at [85, 10] on link "Work" at bounding box center [85, 12] width 15 height 8
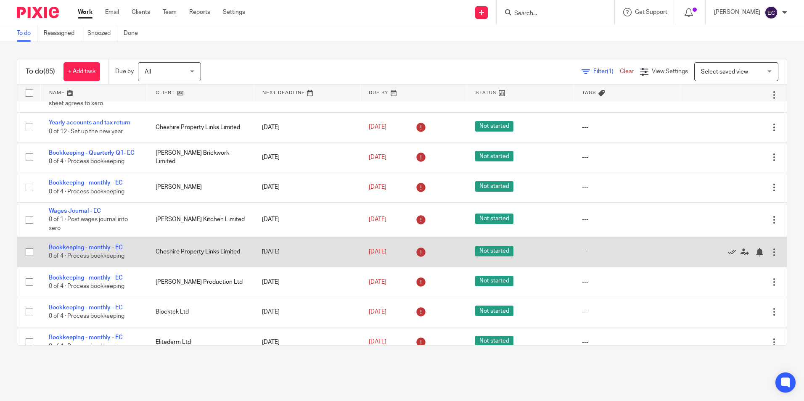
scroll to position [673, 0]
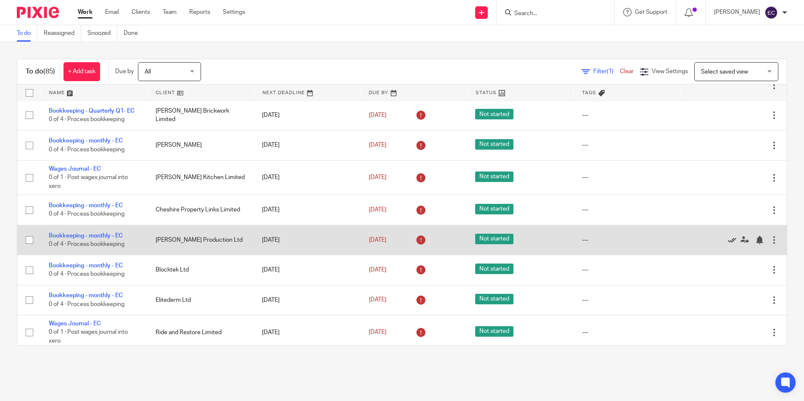
click at [728, 244] on icon at bounding box center [732, 240] width 8 height 8
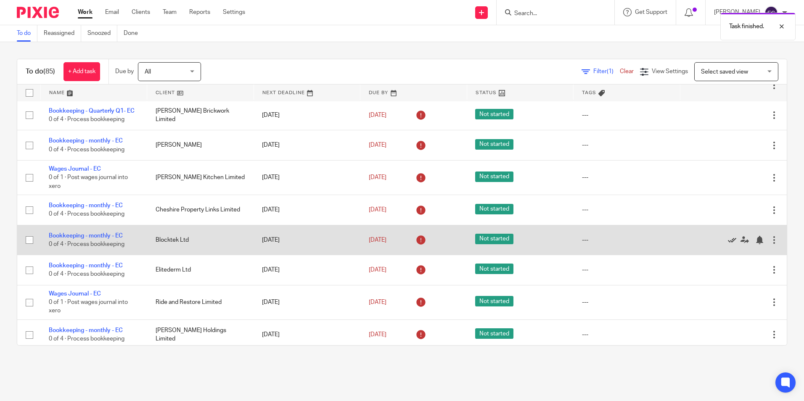
click at [728, 244] on icon at bounding box center [732, 240] width 8 height 8
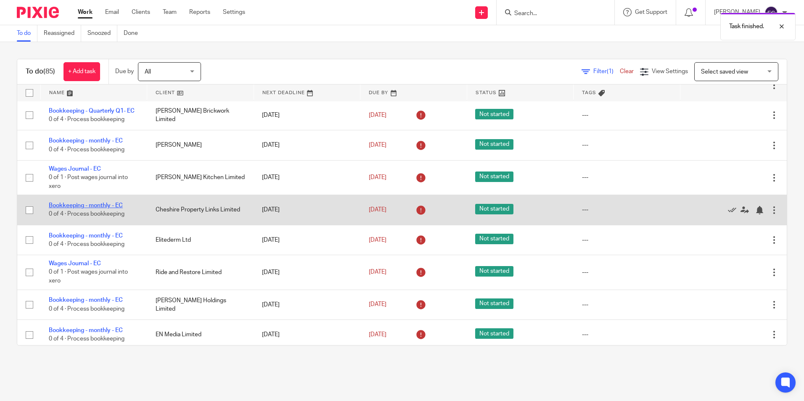
click at [63, 209] on link "Bookkeeping - monthly - EC" at bounding box center [86, 206] width 74 height 6
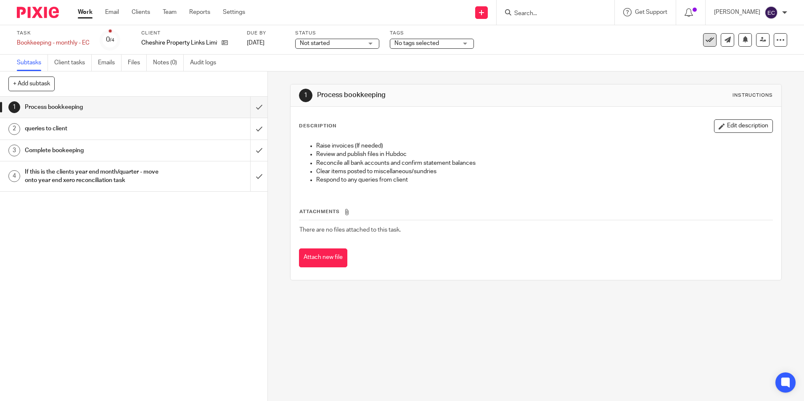
click at [705, 42] on icon at bounding box center [709, 40] width 8 height 8
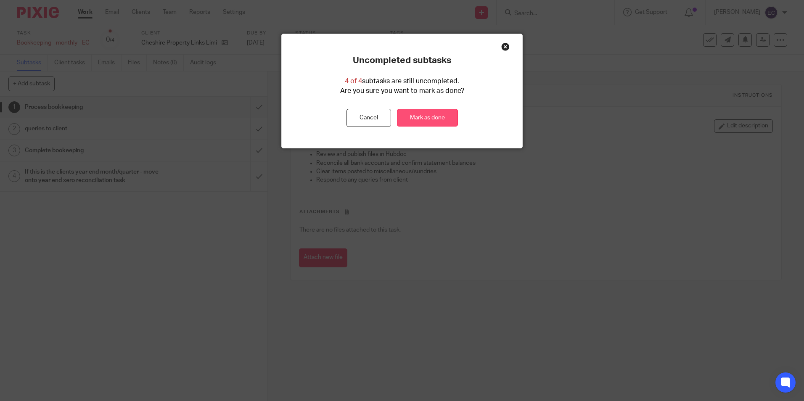
click at [407, 116] on link "Mark as done" at bounding box center [427, 118] width 61 height 18
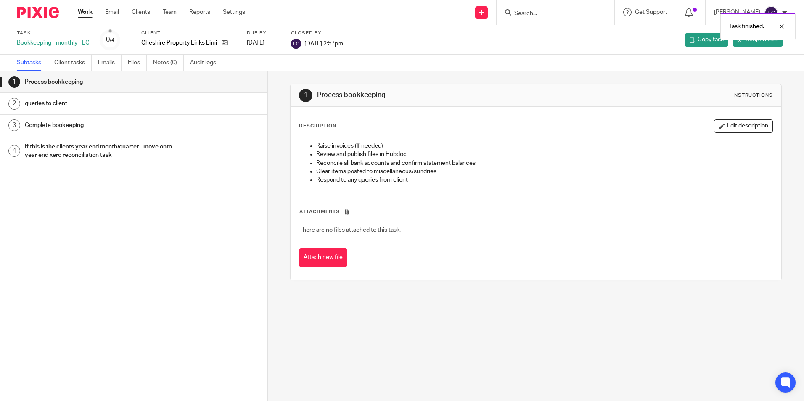
click at [84, 11] on link "Work" at bounding box center [85, 12] width 15 height 8
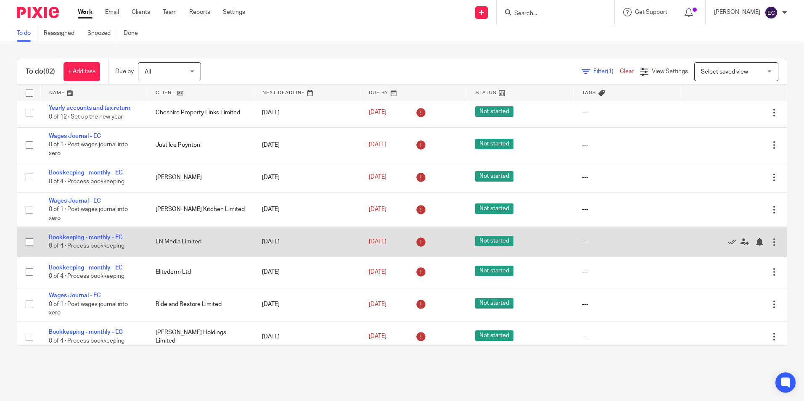
scroll to position [631, 0]
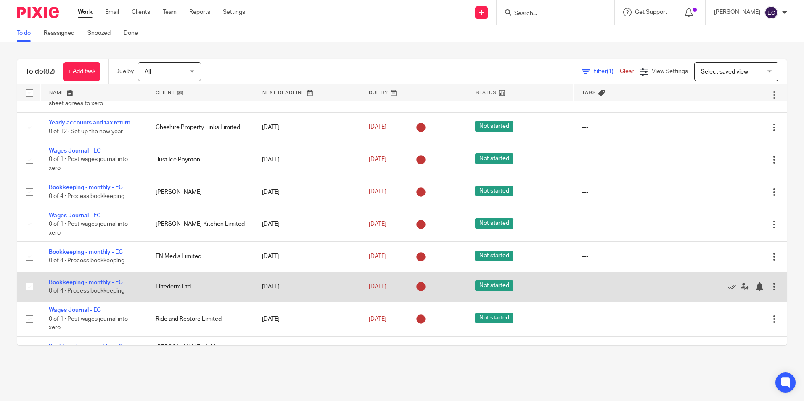
click at [109, 285] on link "Bookkeeping - monthly - EC" at bounding box center [86, 283] width 74 height 6
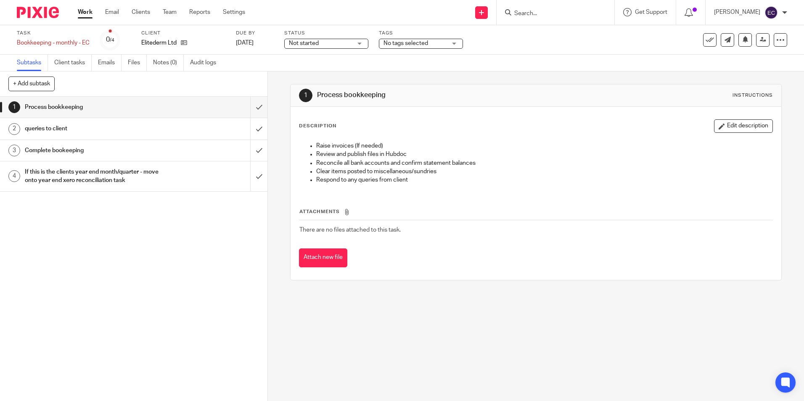
click at [707, 43] on icon at bounding box center [709, 40] width 8 height 8
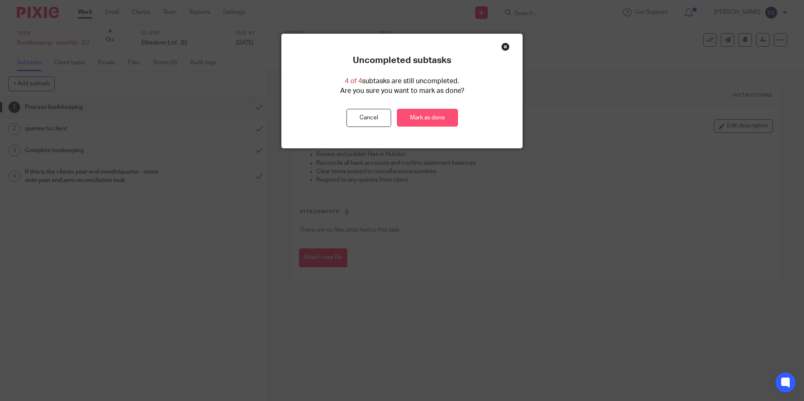
click at [431, 117] on link "Mark as done" at bounding box center [427, 118] width 61 height 18
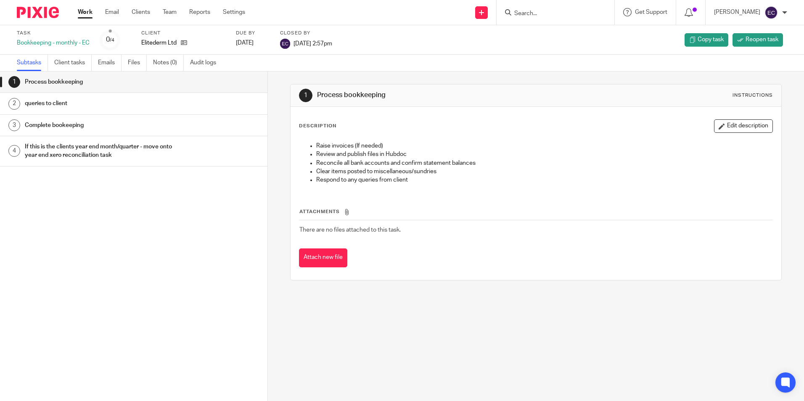
click at [87, 12] on link "Work" at bounding box center [85, 12] width 15 height 8
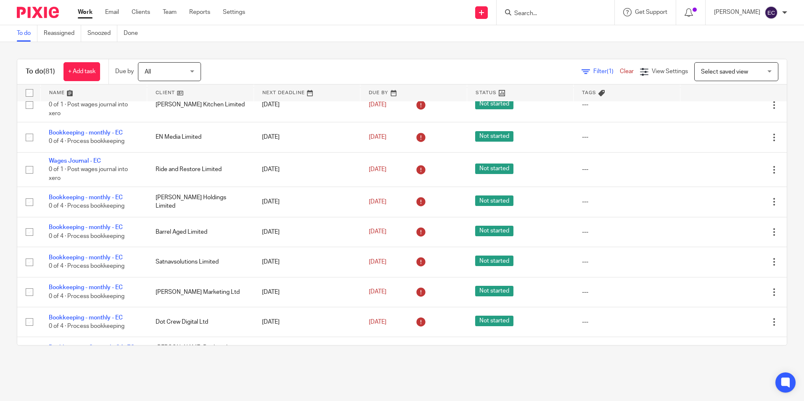
scroll to position [757, 0]
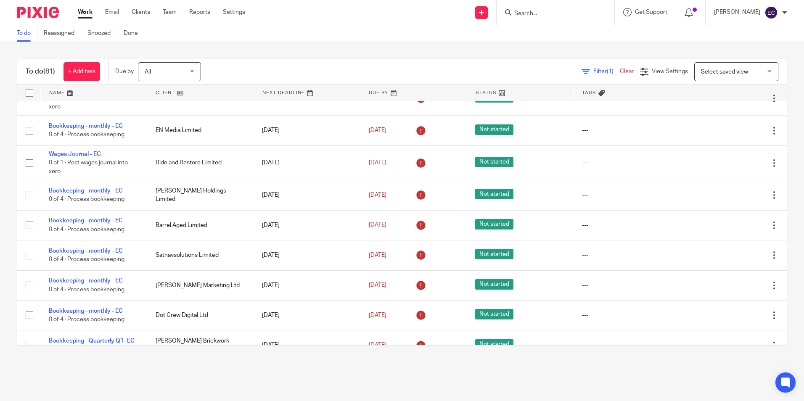
click at [527, 11] on input "Search" at bounding box center [551, 14] width 76 height 8
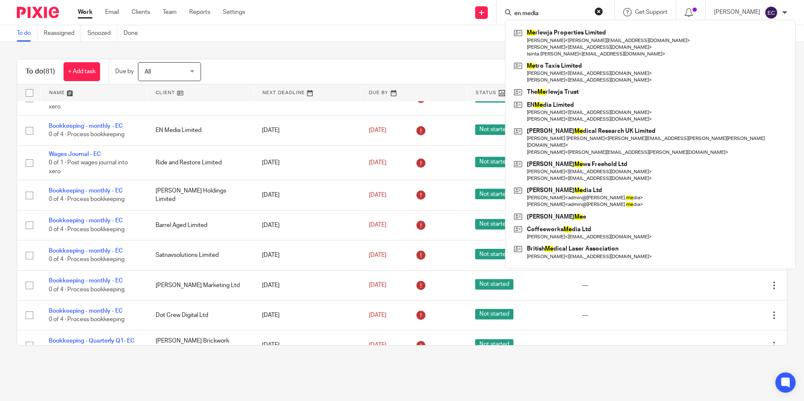
type input "en media"
click button "submit" at bounding box center [0, 0] width 0 height 0
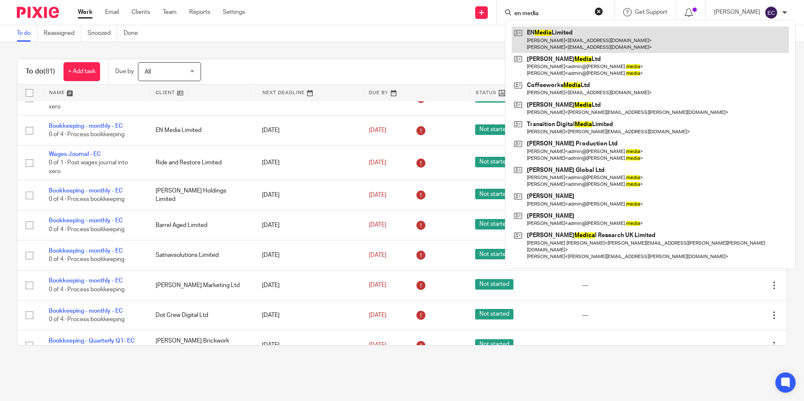
click at [556, 45] on link at bounding box center [650, 39] width 277 height 26
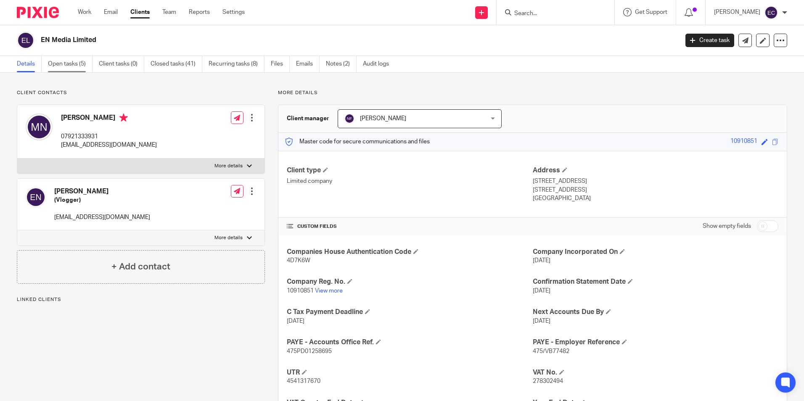
click at [71, 66] on link "Open tasks (5)" at bounding box center [70, 64] width 45 height 16
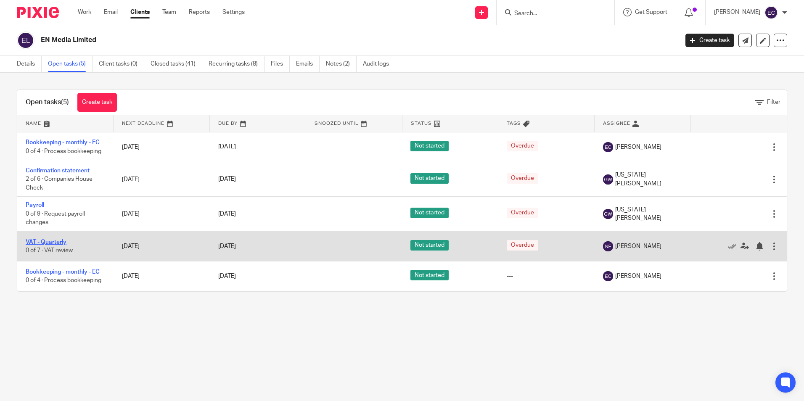
click at [51, 243] on link "VAT - Quarterly" at bounding box center [46, 242] width 41 height 6
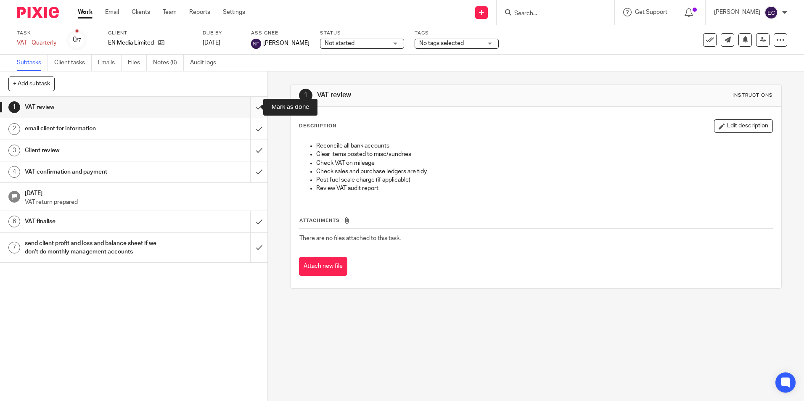
click at [252, 109] on input "submit" at bounding box center [133, 107] width 267 height 21
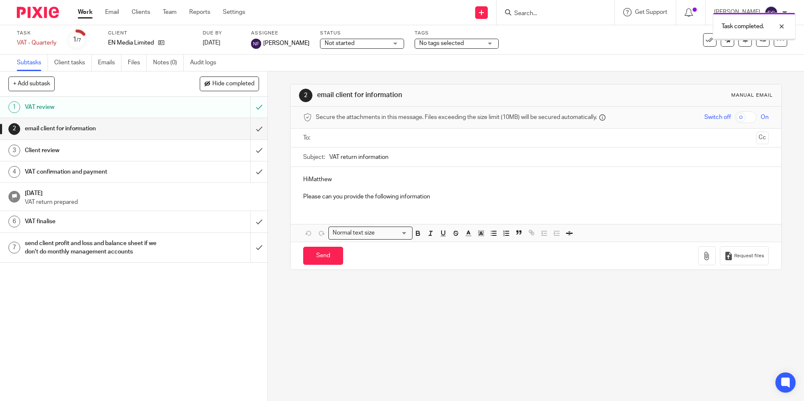
click at [250, 128] on input "submit" at bounding box center [133, 128] width 267 height 21
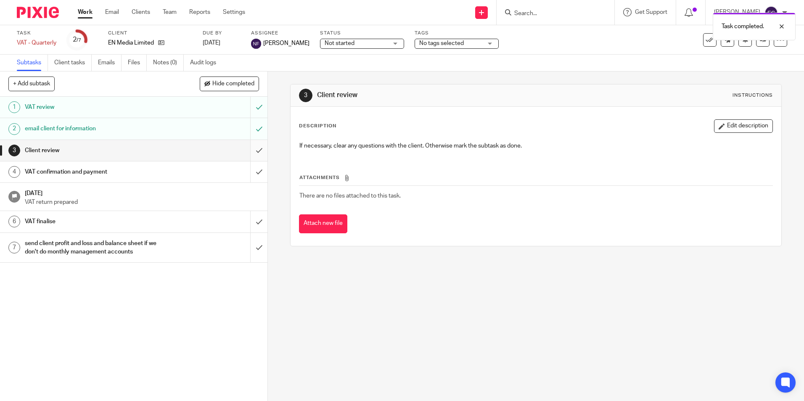
click at [249, 148] on input "submit" at bounding box center [133, 150] width 267 height 21
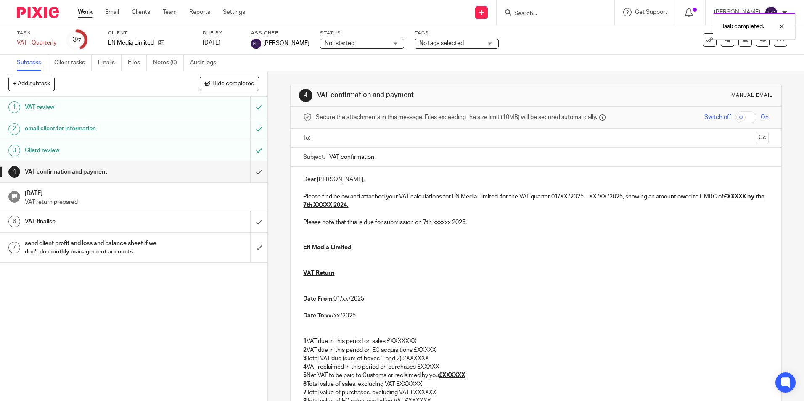
click at [334, 140] on input "text" at bounding box center [535, 138] width 433 height 10
click at [394, 139] on input "text" at bounding box center [570, 139] width 363 height 16
click at [369, 183] on p "Dear [PERSON_NAME]," at bounding box center [535, 181] width 465 height 8
drag, startPoint x: 352, startPoint y: 182, endPoint x: 273, endPoint y: 178, distance: 79.1
click at [273, 178] on div "4 VAT confirmation and payment Manual email Secure the attachments in this mess…" at bounding box center [536, 236] width 536 height 330
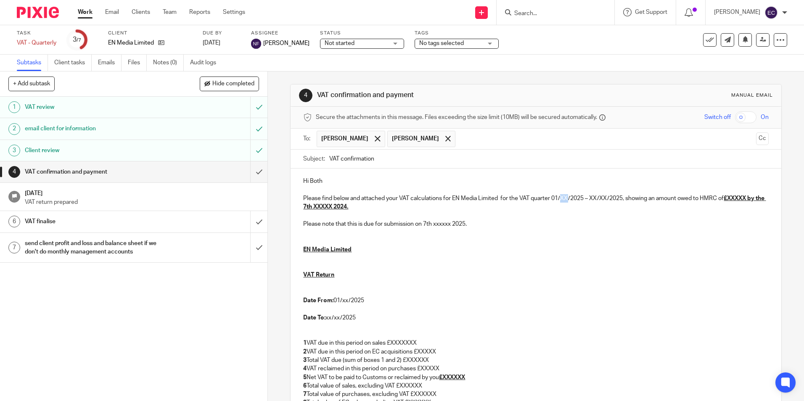
drag, startPoint x: 562, startPoint y: 198, endPoint x: 566, endPoint y: 196, distance: 4.9
click at [566, 196] on p "Please find below and attached your VAT calculations for EN Media Limited for t…" at bounding box center [535, 202] width 465 height 17
drag, startPoint x: 589, startPoint y: 198, endPoint x: 604, endPoint y: 196, distance: 14.4
click at [604, 196] on p "Please find below and attached your VAT calculations for EN Media Limited for t…" at bounding box center [535, 202] width 465 height 17
drag, startPoint x: 724, startPoint y: 200, endPoint x: 745, endPoint y: 195, distance: 20.6
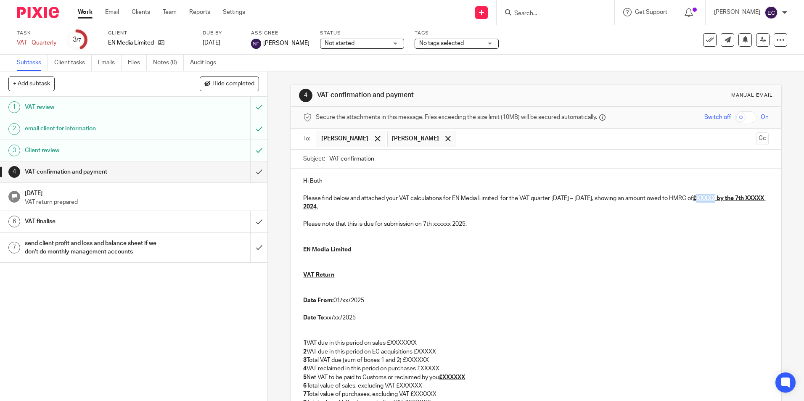
click at [745, 195] on u "£XXXXX by the 7th XXXXX 2024." at bounding box center [534, 202] width 462 height 14
drag, startPoint x: 330, startPoint y: 206, endPoint x: 375, endPoint y: 208, distance: 45.0
click at [375, 208] on p "Please find below and attached your VAT calculations for EN Media Limited for t…" at bounding box center [535, 202] width 465 height 17
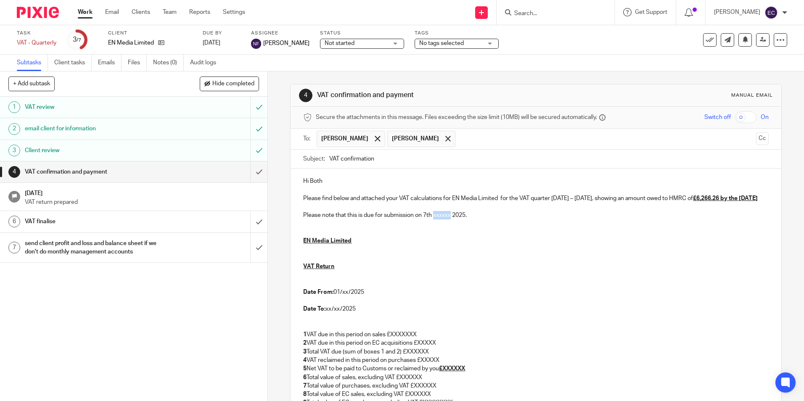
drag, startPoint x: 432, startPoint y: 225, endPoint x: 450, endPoint y: 223, distance: 17.7
click at [450, 219] on p "Please note that this is due for submission on 7th xxxxxx 2025." at bounding box center [535, 215] width 465 height 8
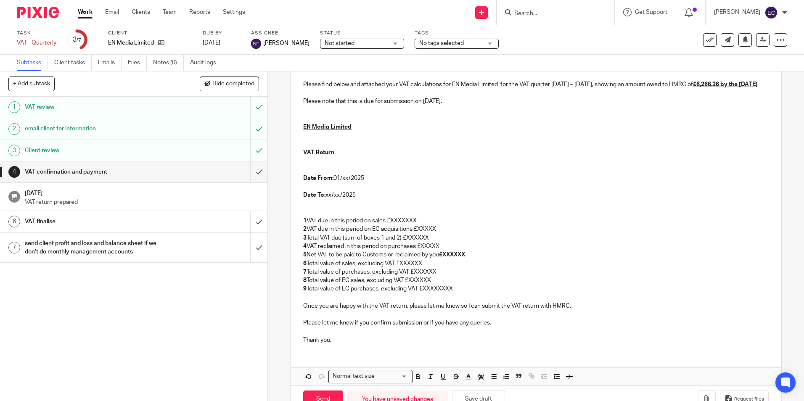
scroll to position [126, 0]
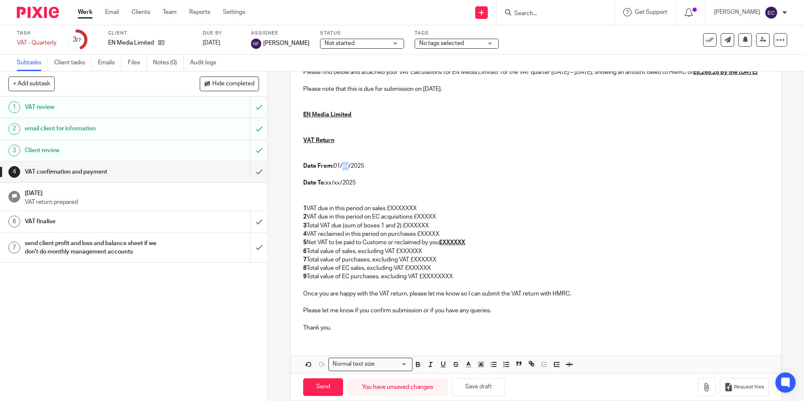
drag, startPoint x: 340, startPoint y: 174, endPoint x: 346, endPoint y: 172, distance: 6.3
click at [346, 170] on p "Date From: 01/xx/2025" at bounding box center [535, 166] width 465 height 8
drag, startPoint x: 325, startPoint y: 191, endPoint x: 338, endPoint y: 189, distance: 12.3
click at [338, 187] on p "Date To: xx/xx/2025" at bounding box center [535, 183] width 465 height 8
drag, startPoint x: 392, startPoint y: 217, endPoint x: 418, endPoint y: 215, distance: 26.5
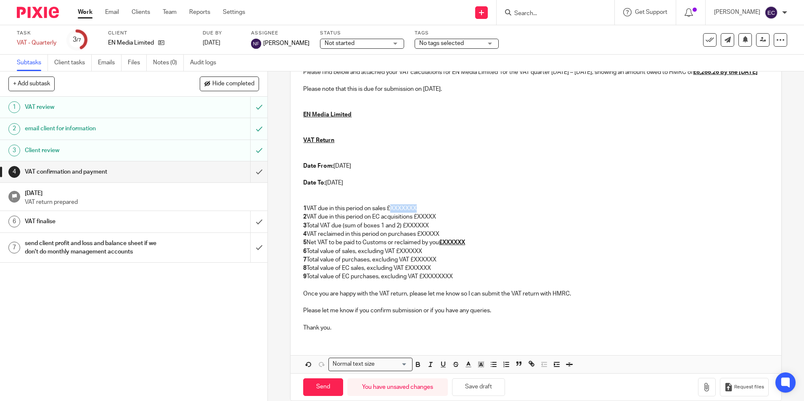
click at [418, 213] on p "1 VAT due in this period on sales £XXXXXXX" at bounding box center [535, 208] width 465 height 8
drag, startPoint x: 423, startPoint y: 225, endPoint x: 442, endPoint y: 225, distance: 19.8
click at [442, 221] on p "2 VAT due in this period on EC acquisitions £XXXXX" at bounding box center [535, 217] width 465 height 8
drag, startPoint x: 407, startPoint y: 234, endPoint x: 432, endPoint y: 237, distance: 25.9
click at [432, 230] on p "3 Total VAT due (sum of boxes 1 and 2) £XXXXXX" at bounding box center [535, 226] width 465 height 8
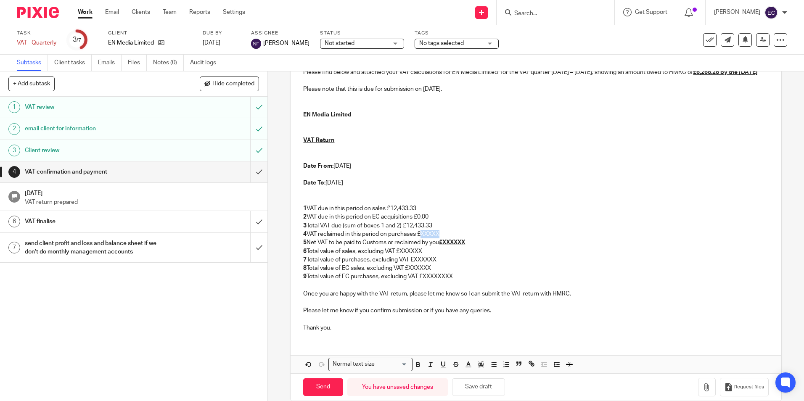
drag, startPoint x: 421, startPoint y: 243, endPoint x: 441, endPoint y: 243, distance: 19.3
click at [441, 238] on p "4 VAT reclaimed in this period on purchases £XXXXX" at bounding box center [535, 234] width 465 height 8
drag, startPoint x: 444, startPoint y: 251, endPoint x: 469, endPoint y: 250, distance: 24.9
click at [469, 247] on p "5 Net VAT to be paid to Customs or reclaimed by you £XXXXXX" at bounding box center [535, 242] width 465 height 8
drag, startPoint x: 402, startPoint y: 260, endPoint x: 420, endPoint y: 259, distance: 18.5
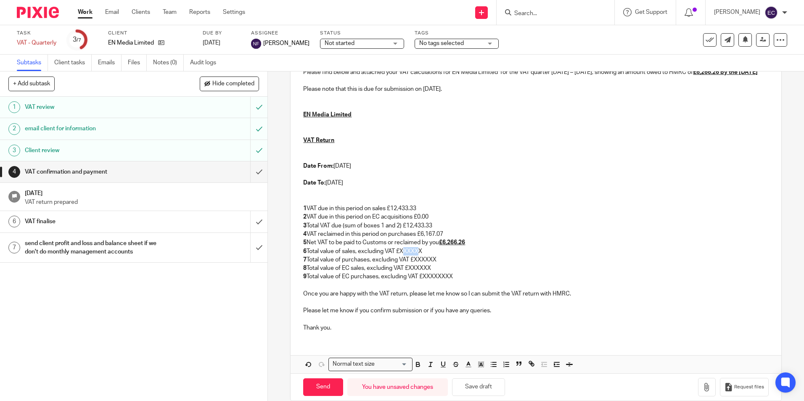
click at [420, 256] on p "6 Total value of sales, excluding VAT £XXXXXX" at bounding box center [535, 251] width 465 height 8
drag, startPoint x: 414, startPoint y: 268, endPoint x: 440, endPoint y: 268, distance: 26.5
click at [440, 264] on p "7 Total value of purchases, excluding VAT £XXXXXX" at bounding box center [535, 260] width 465 height 8
drag, startPoint x: 410, startPoint y: 277, endPoint x: 431, endPoint y: 277, distance: 20.6
click at [431, 272] on p "8 Total value of EC sales, excluding VAT £XXXXXX" at bounding box center [535, 268] width 465 height 8
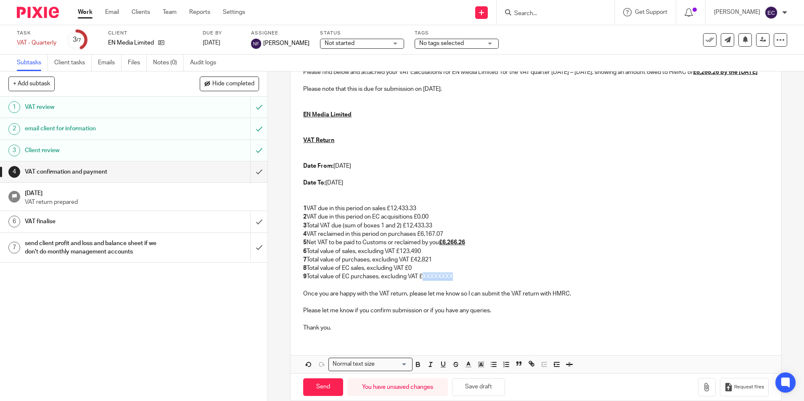
drag, startPoint x: 423, startPoint y: 285, endPoint x: 459, endPoint y: 286, distance: 35.4
click at [459, 281] on p "9 Total value of EC purchases, excluding VAT £XXXXXXXX" at bounding box center [535, 276] width 465 height 8
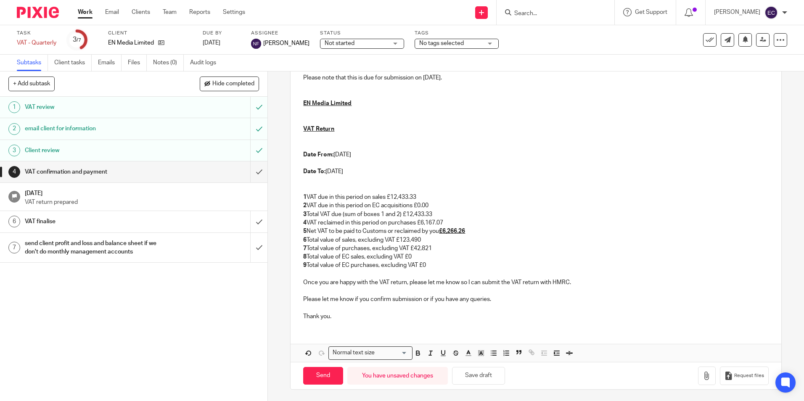
scroll to position [148, 0]
click at [701, 377] on button "button" at bounding box center [707, 374] width 18 height 19
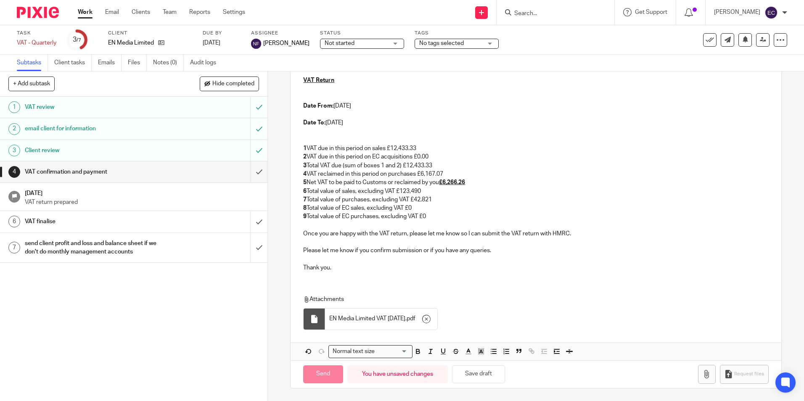
scroll to position [195, 0]
click at [317, 375] on input "Send" at bounding box center [323, 374] width 40 height 18
type input "Sent"
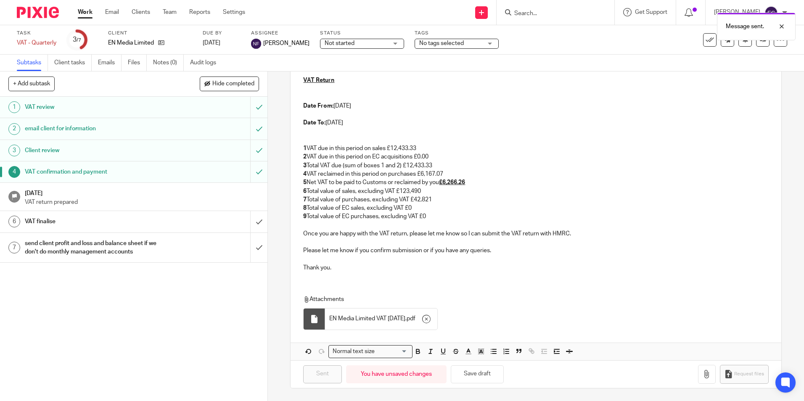
click at [88, 14] on link "Work" at bounding box center [85, 12] width 15 height 8
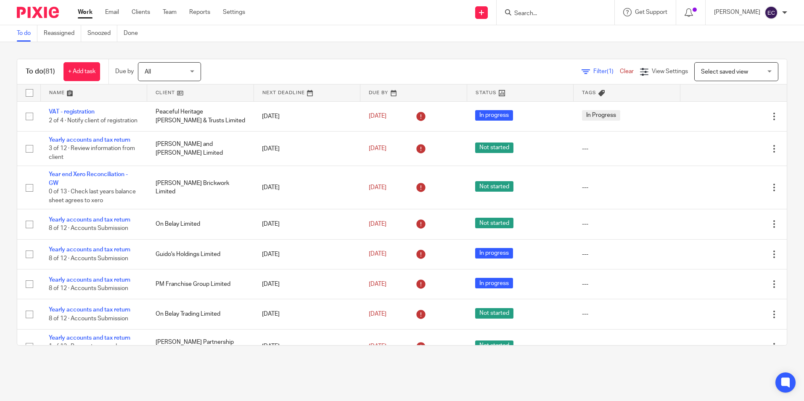
click at [57, 95] on link at bounding box center [94, 93] width 106 height 17
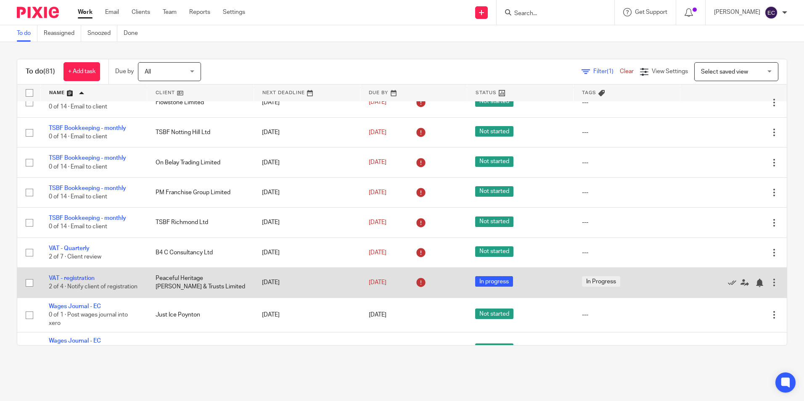
scroll to position [949, 0]
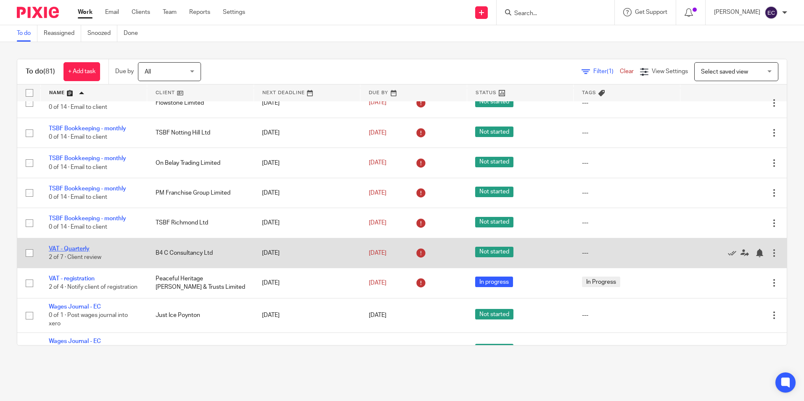
click at [67, 250] on link "VAT - Quarterly" at bounding box center [69, 249] width 41 height 6
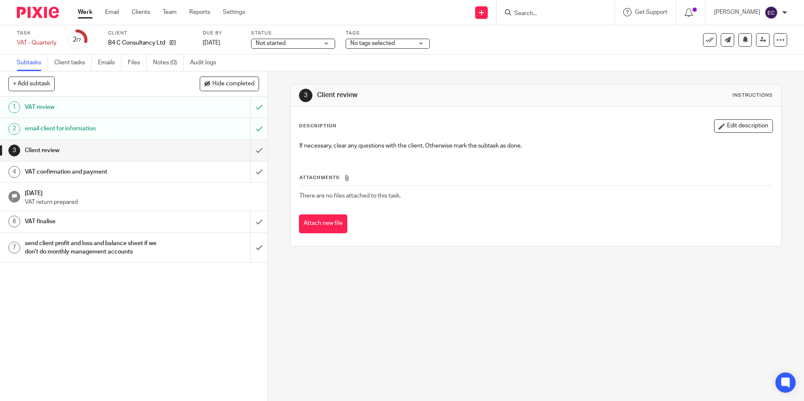
click at [407, 45] on span "No tags selected" at bounding box center [381, 43] width 63 height 9
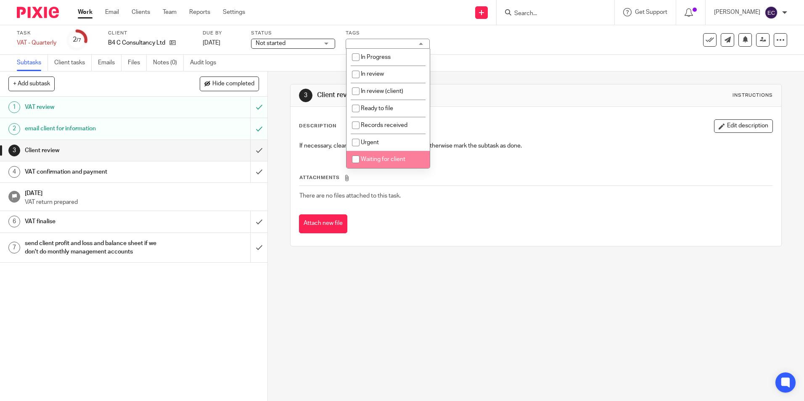
click at [398, 160] on span "Waiting for client" at bounding box center [383, 159] width 45 height 6
checkbox input "true"
click at [454, 219] on div "Attach new file" at bounding box center [535, 223] width 473 height 19
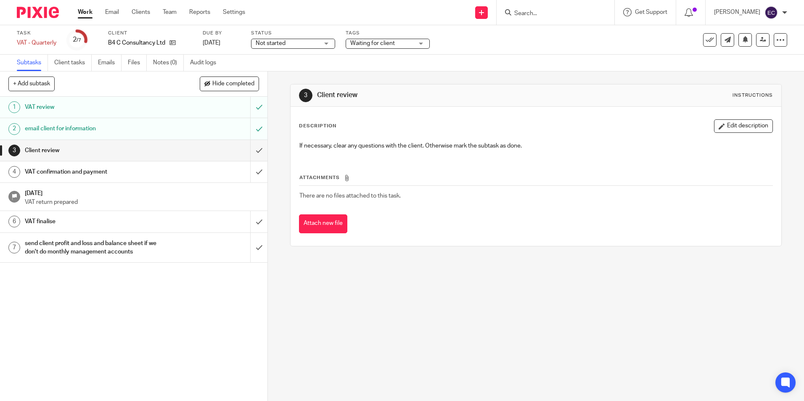
click at [273, 48] on div "Not started Not started" at bounding box center [293, 44] width 84 height 10
click at [276, 73] on span "In progress" at bounding box center [271, 74] width 29 height 6
click at [82, 13] on link "Work" at bounding box center [85, 12] width 15 height 8
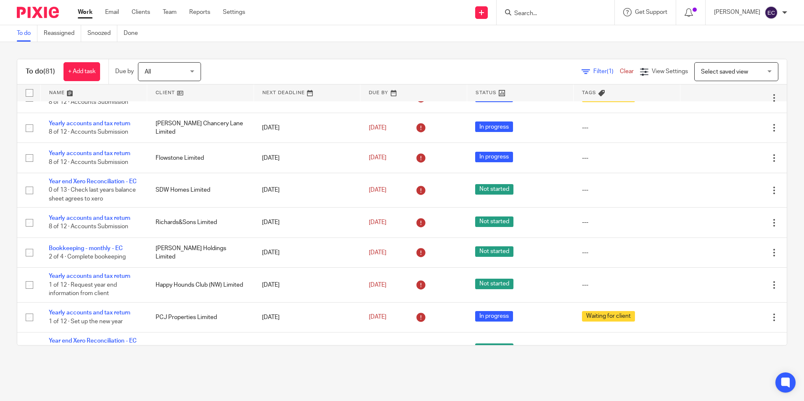
scroll to position [378, 0]
